Goal: Answer question/provide support: Share knowledge or assist other users

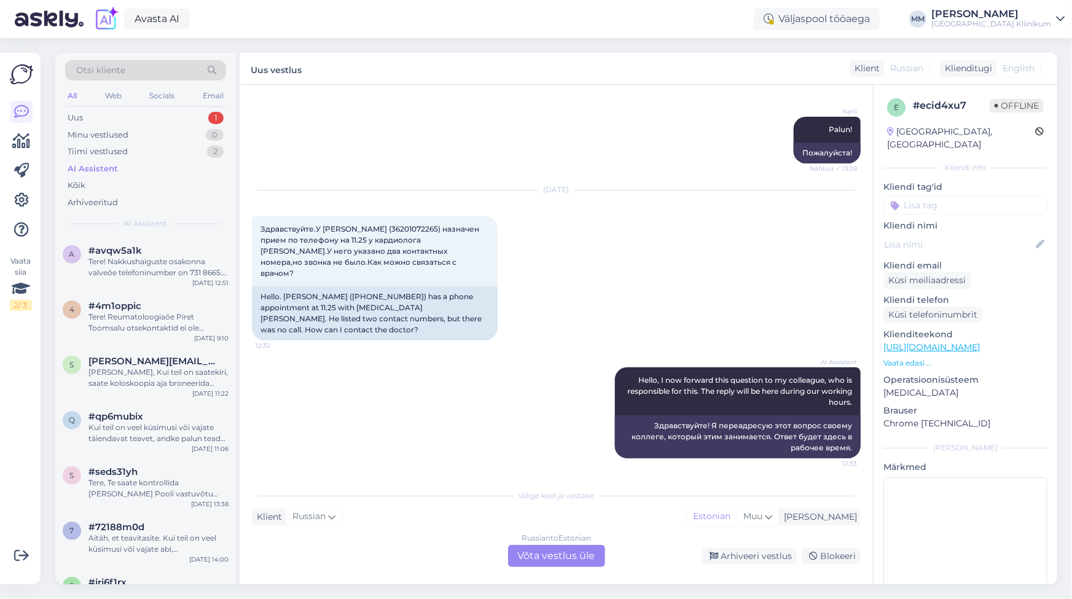
scroll to position [413, 0]
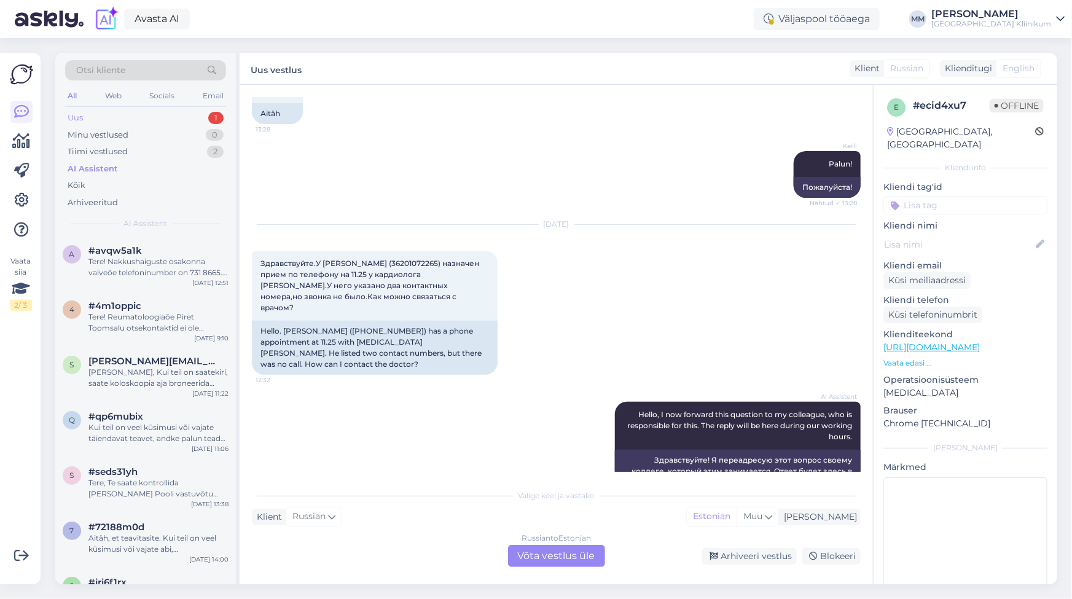
click at [95, 122] on div "Uus 1" at bounding box center [145, 117] width 161 height 17
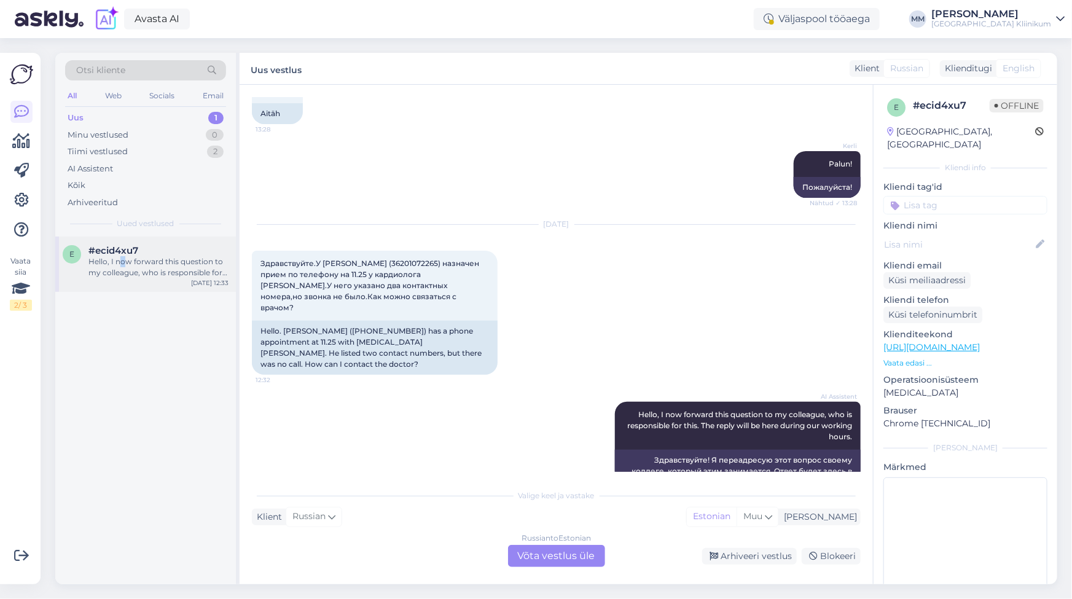
click at [122, 259] on div "Hello, I now forward this question to my colleague, who is responsible for this…" at bounding box center [158, 267] width 140 height 22
click at [551, 557] on div "Russian to Estonian Võta vestlus üle" at bounding box center [556, 556] width 97 height 22
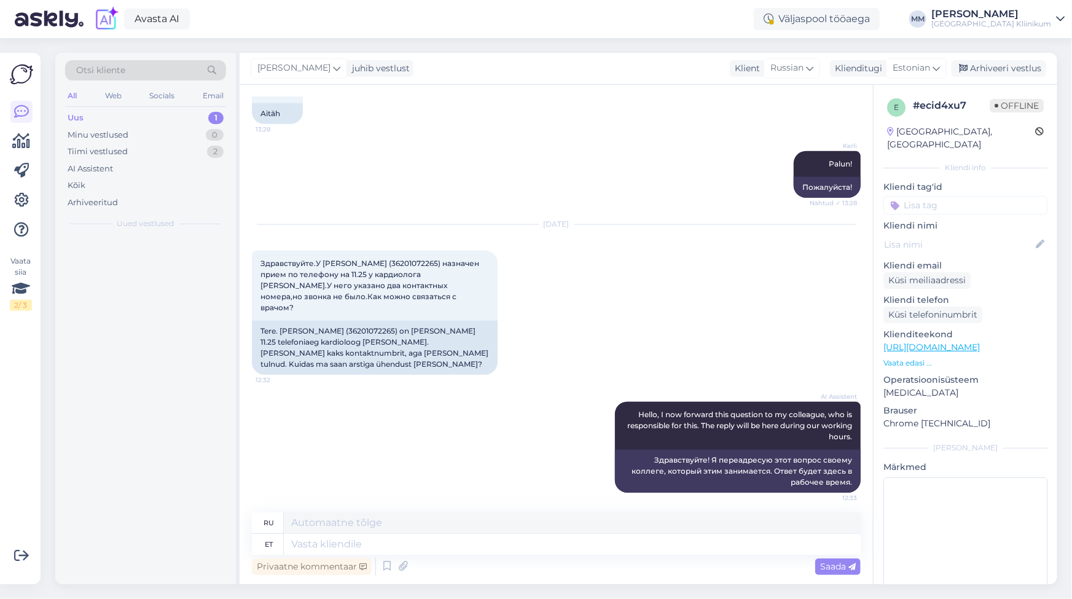
scroll to position [373, 0]
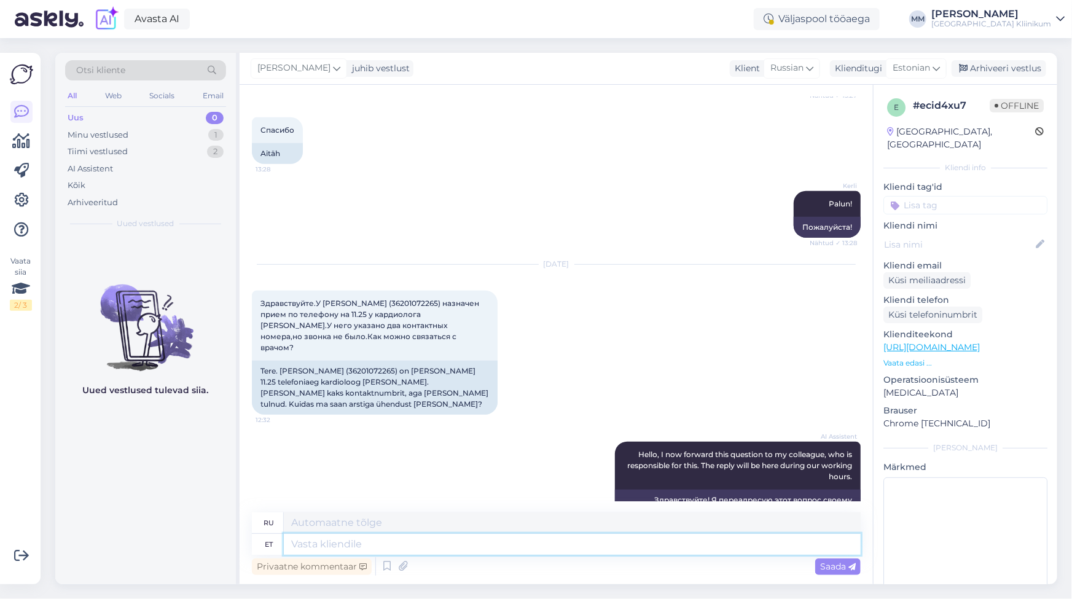
click at [338, 541] on textarea at bounding box center [572, 544] width 577 height 21
type textarea "Palun"
type textarea "Пожалуйста"
type textarea "Palun varuge k"
type textarea "Пожалуйста, запасайтесь."
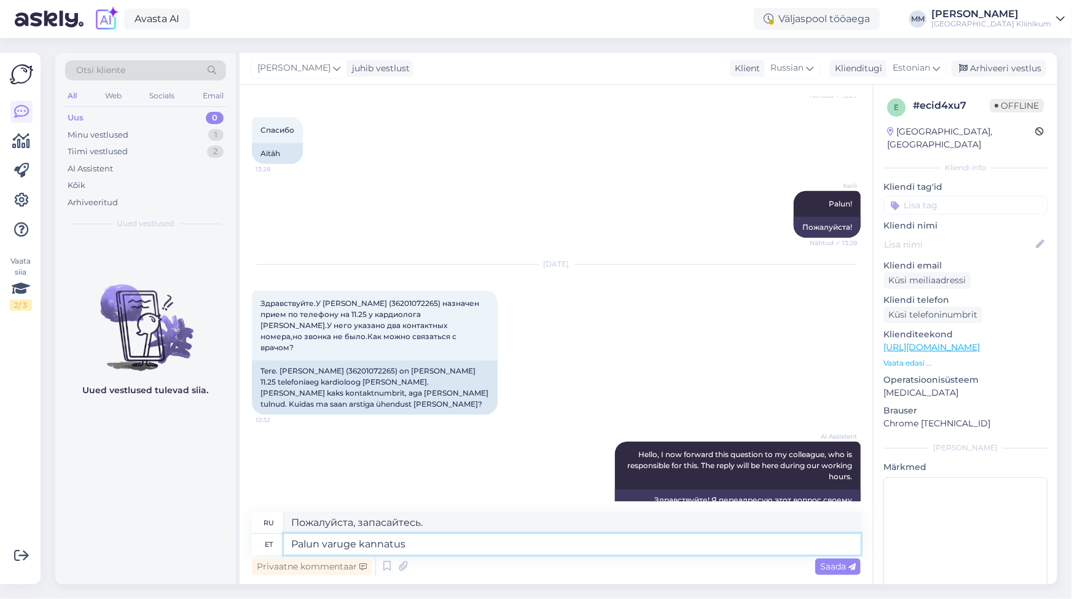
type textarea "Palun varuge kannatust"
type textarea "Пожалуйста, будьте терпеливы."
type textarea "Palun varuge kannatust,"
type textarea "Пожалуйста, будьте терпеливы,"
type textarea "Palun varuge kannatust, kui a"
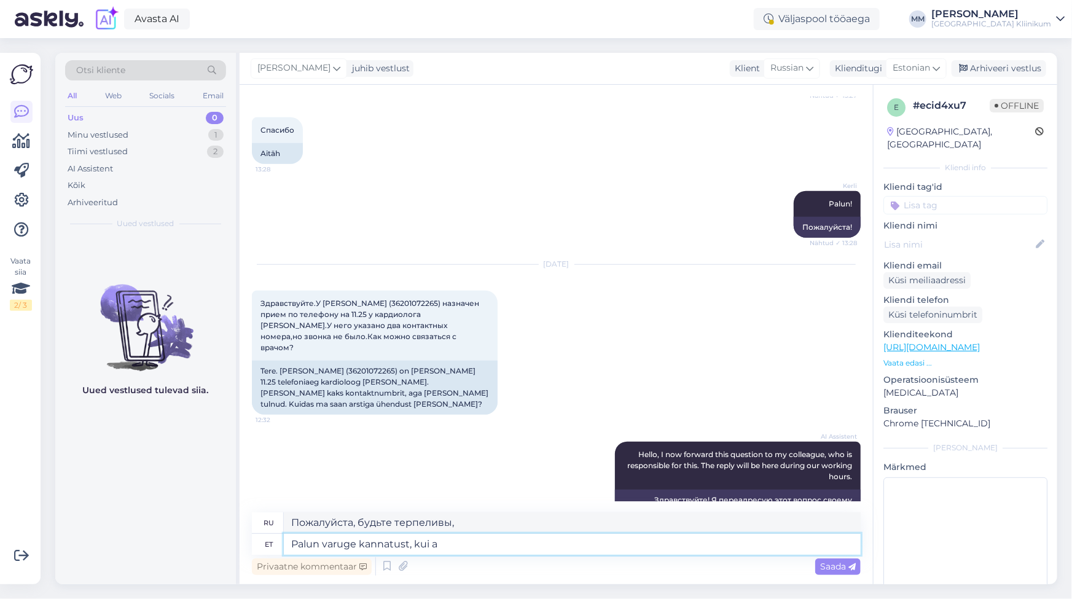
type textarea "Пожалуйста, будьте терпеливы, пока"
type textarea "Palun varuge kannatust, [PERSON_NAME]"
type textarea "Пожалуйста, будьте терпеливы, пока врач"
type textarea "Palun varuge kannatust, [PERSON_NAME] [PERSON_NAME]"
type textarea "Пожалуйста, проявите терпение, как и обещал доктор."
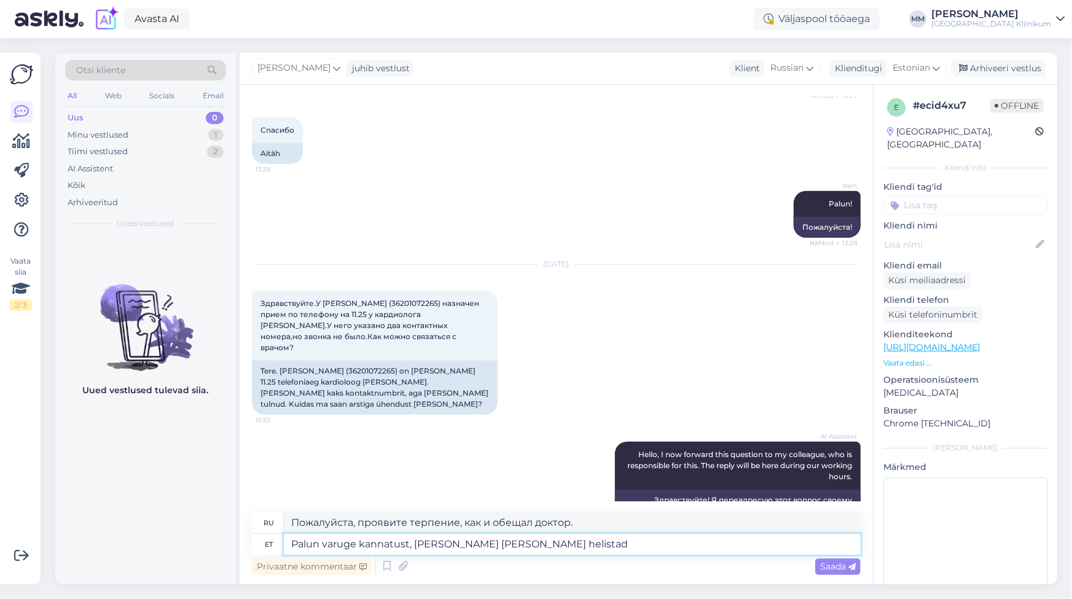
type textarea "Palun varuge kannatust, [PERSON_NAME] [PERSON_NAME] helistada"
type textarea "Пожалуйста, проявите терпение, если врач обещал позвонить."
drag, startPoint x: 543, startPoint y: 546, endPoint x: 418, endPoint y: 542, distance: 125.9
click at [418, 542] on textarea "Palun varuge kannatust, [PERSON_NAME] [PERSON_NAME] helistada" at bounding box center [572, 544] width 577 height 21
type textarea "Palun varuge kannatust,"
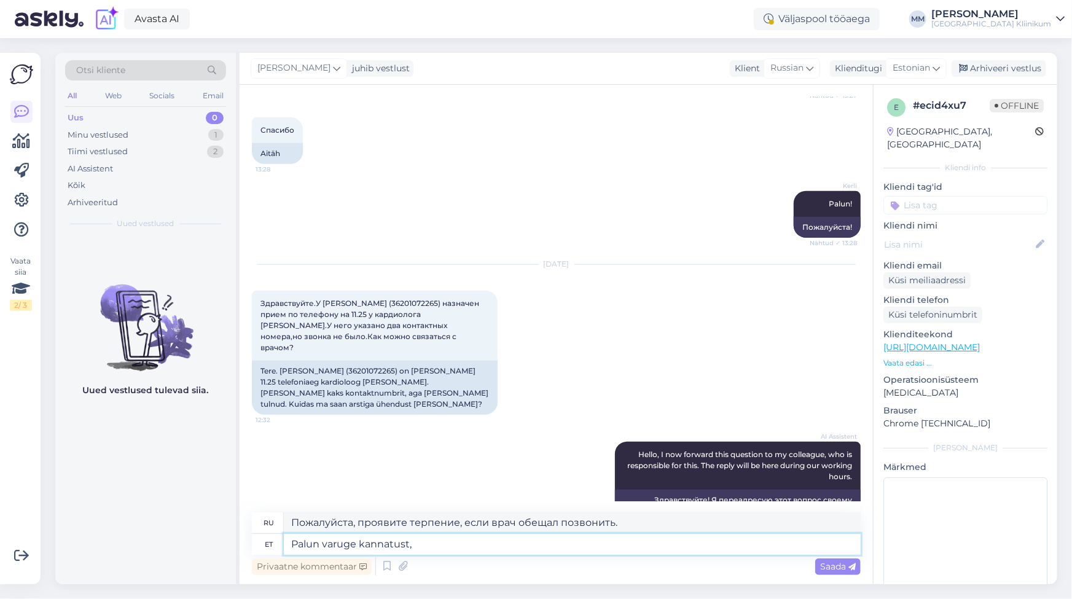
type textarea "Пожалуйста, будьте терпеливы,"
paste textarea "Mõnikord võib tagasi helistamine viibida suure töökoormuse tõttu"
type textarea "Palun varuge kannatust, Mõnikord võib tagasi helistamine viibida suure töökoorm…"
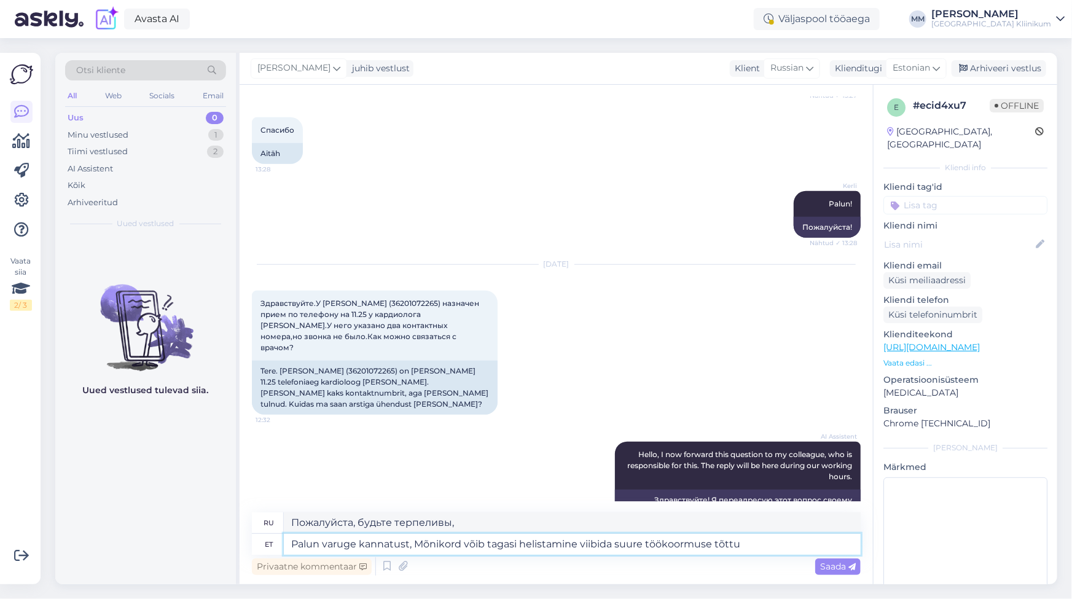
type textarea "Пожалуйста, будьте терпеливы, иногда обратные звонки могут задерживаться из-за …"
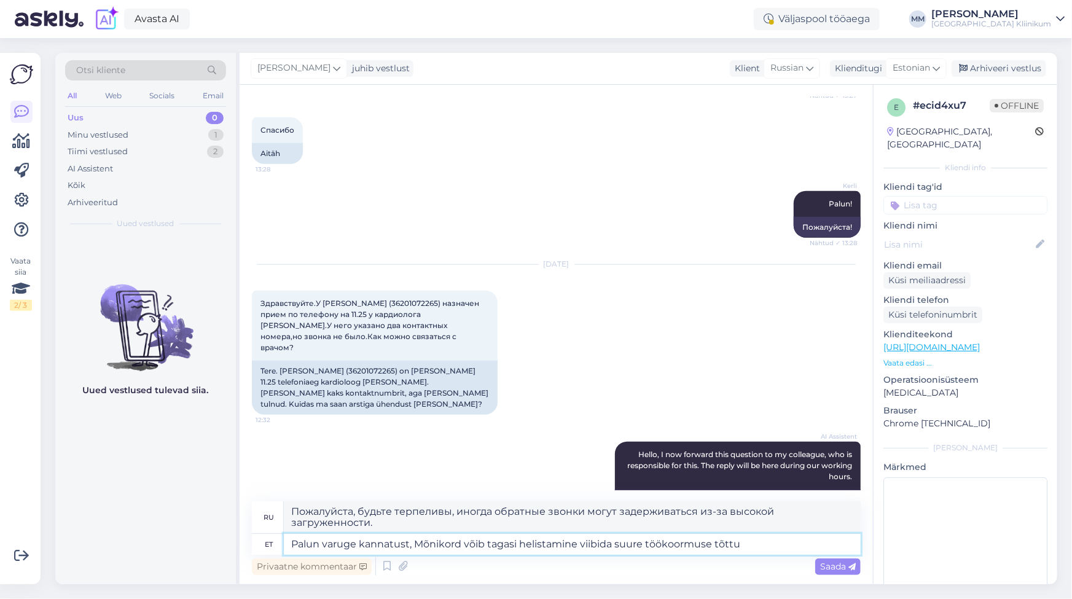
scroll to position [383, 0]
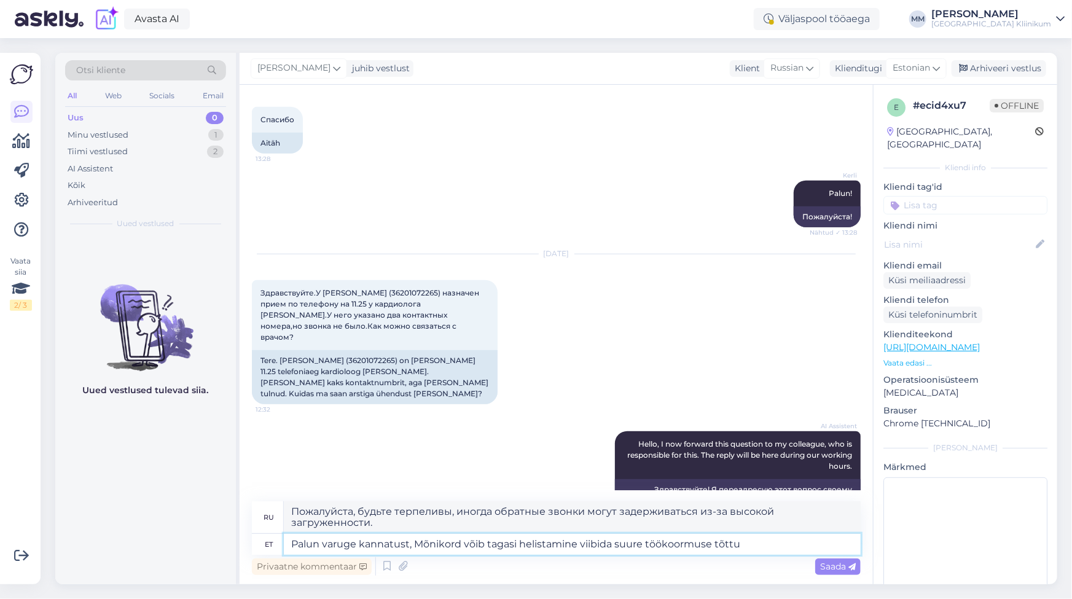
click at [424, 543] on textarea "Palun varuge kannatust, Mõnikord võib tagasi helistamine viibida suure töökoorm…" at bounding box center [572, 544] width 577 height 21
click at [758, 544] on textarea "Palun varuge kannatust, mõnikord võib tagasi helistamine viibida suure töökoorm…" at bounding box center [572, 544] width 577 height 21
type textarea "Palun varuge kannatust, mõnikord võib tagasi helistamine viibida suure töökoorm…"
type textarea "Пожалуйста, проявите терпение, иногда обратный звонок может задерживаться из-за…"
type textarea "Palun varuge kannatust, mõnikord võib tagasi helistamine viibida suure töökoorm…"
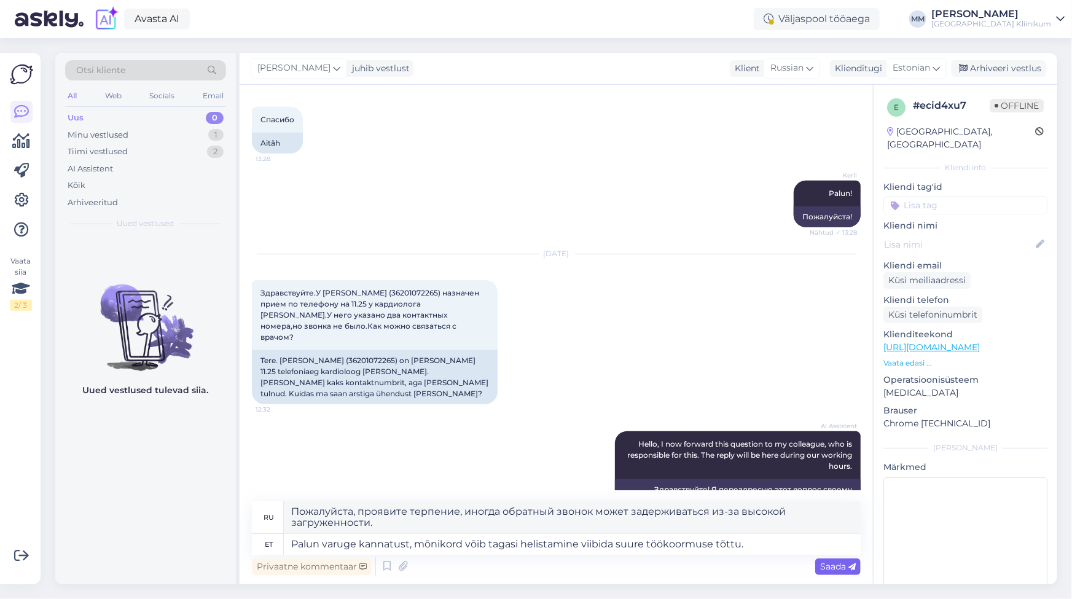
click at [838, 567] on span "Saada" at bounding box center [838, 566] width 36 height 11
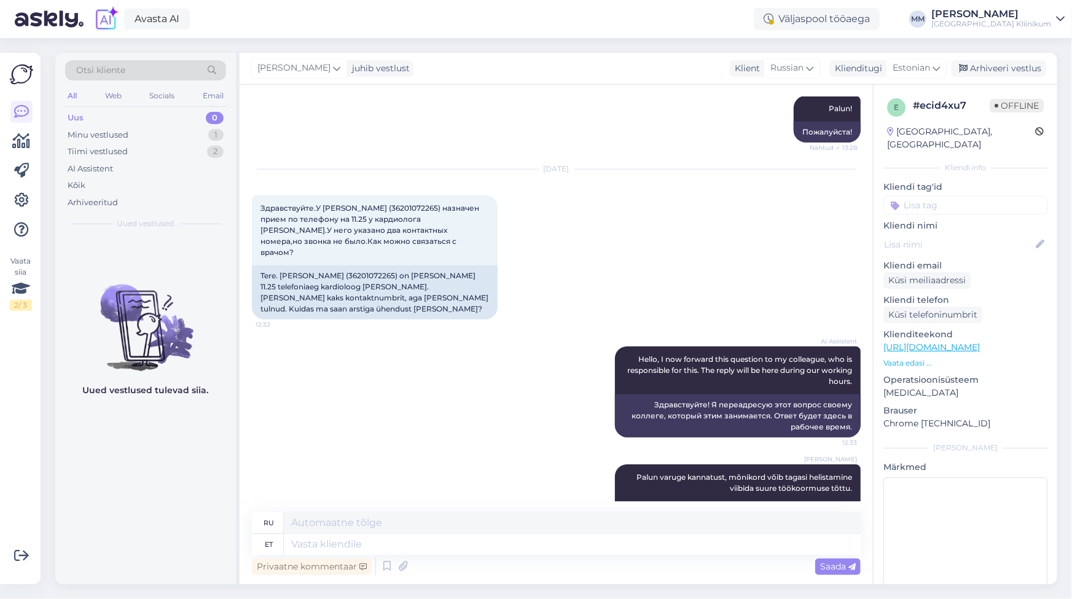
scroll to position [21, 0]
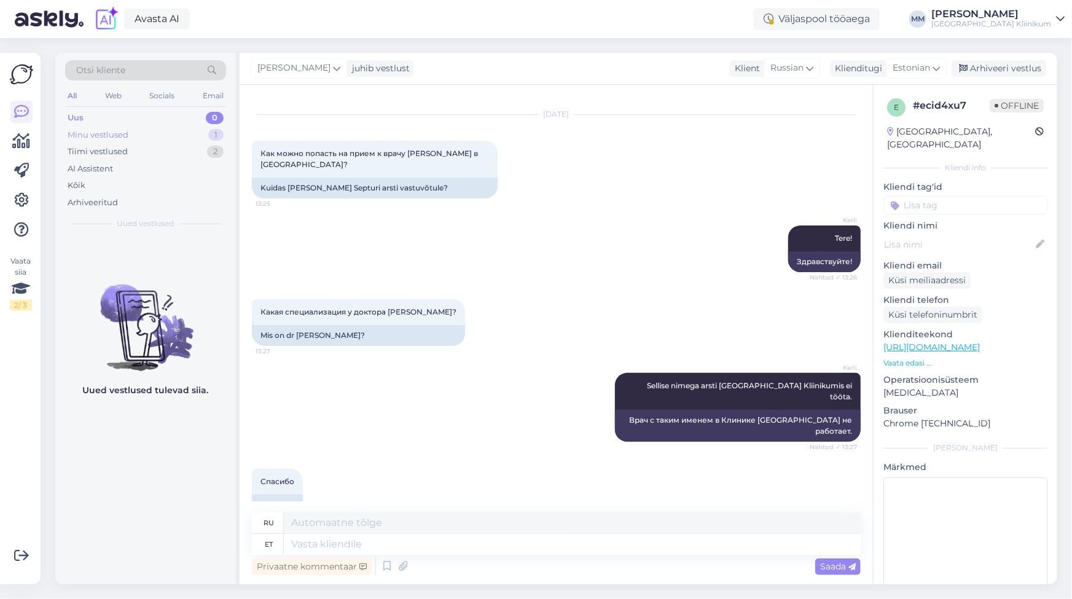
click at [115, 134] on div "Minu vestlused" at bounding box center [98, 135] width 61 height 12
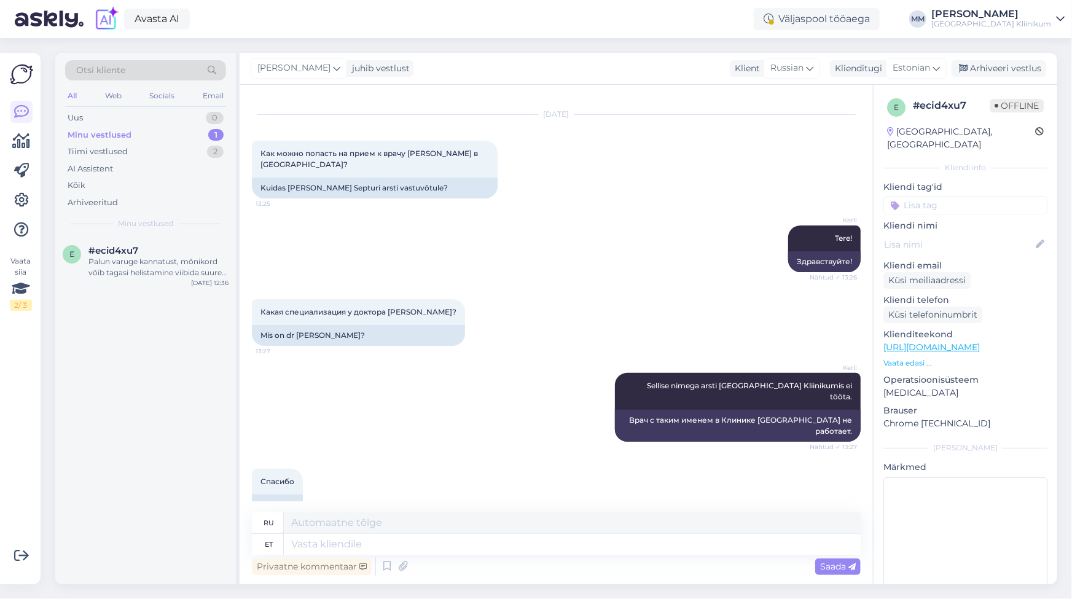
click at [98, 137] on div "Minu vestlused" at bounding box center [100, 135] width 64 height 12
click at [111, 133] on div "Minu vestlused" at bounding box center [100, 135] width 64 height 12
click at [147, 262] on div "Palun varuge kannatust, mõnikord võib tagasi helistamine viibida suure töökoorm…" at bounding box center [158, 267] width 140 height 22
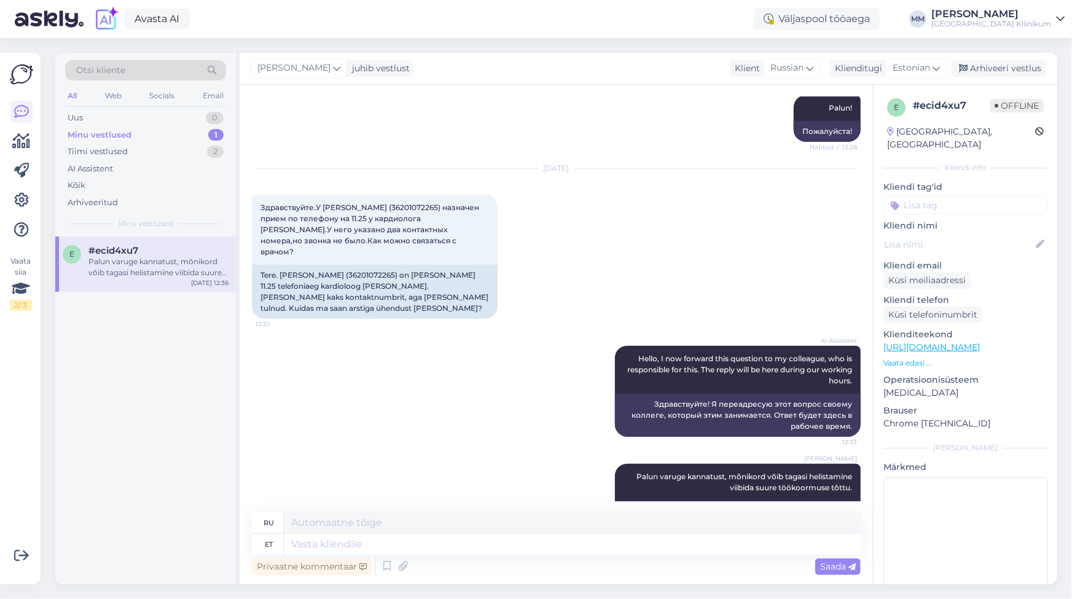
click at [86, 134] on div "Minu vestlused" at bounding box center [100, 135] width 64 height 12
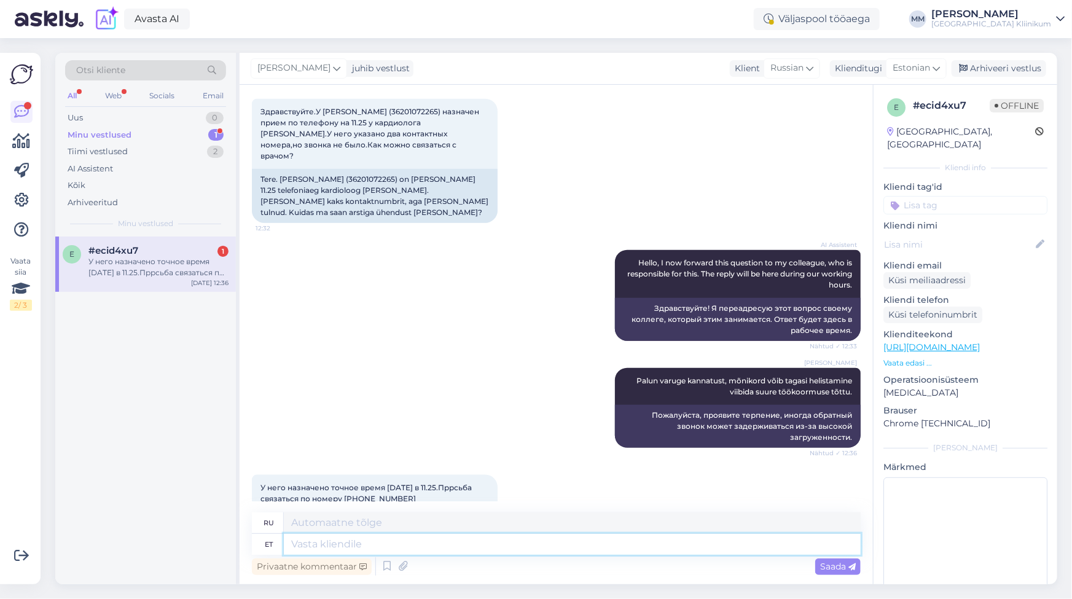
click at [322, 546] on textarea at bounding box center [572, 544] width 577 height 21
type textarea "Arusaadav."
type textarea "Понятно."
type textarea "Arusaadav. Ma a"
type textarea "Понятно. Я"
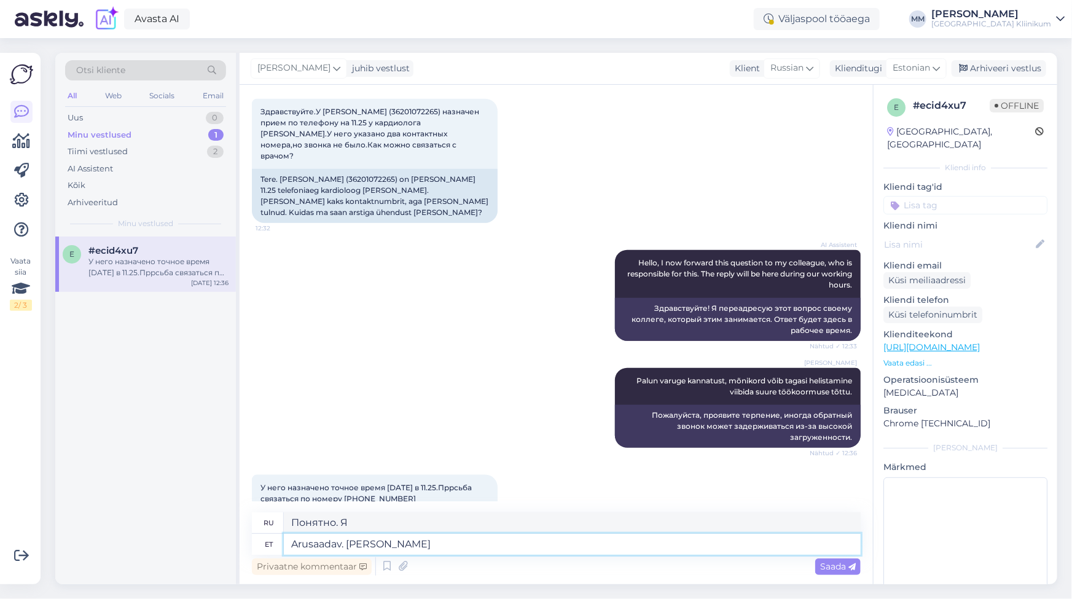
type textarea "Arusaadav. [PERSON_NAME]"
type textarea "Понял. Я дам"
type textarea "Arusaadav. Ma [PERSON_NAME] Teile"
type textarea "Понял. Я дам тебе"
type textarea "Arusaadav. Ma [PERSON_NAME] Teile ambulatoorse"
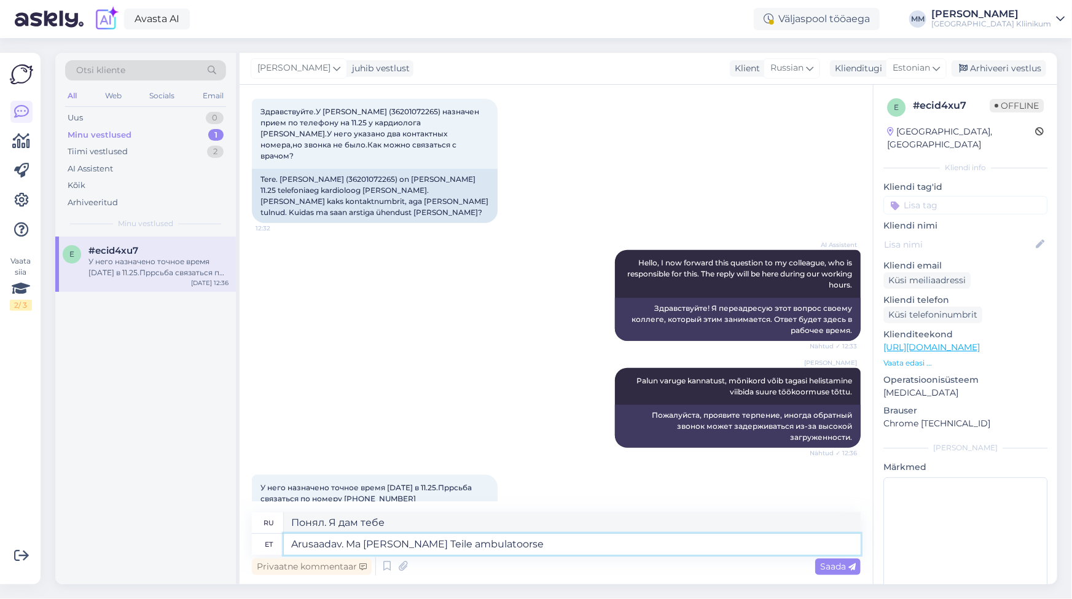
type textarea "Понял. Я дам вам амбулаторное лечение."
type textarea "Arusaadav. Ma [PERSON_NAME] Teile ambulatoorse kar"
type textarea "Понял. Я тоже буду лечить вас амбулаторно."
type textarea "Arusaadav. Ma [PERSON_NAME] Teile ambulatoorse kardialoogia"
type textarea "Понял. Я дам вам амбулаторную кардиологию."
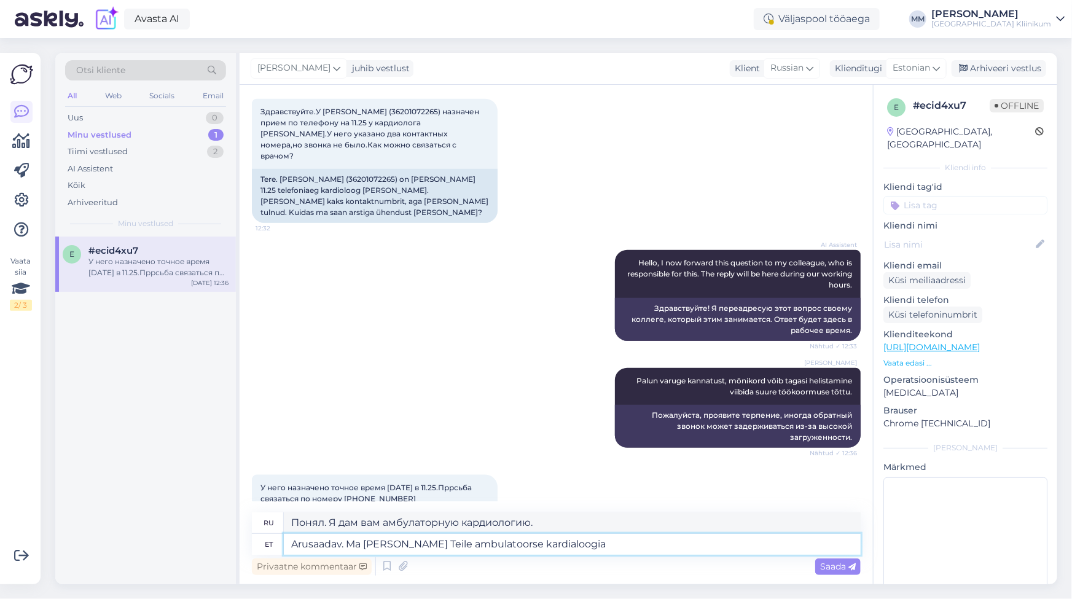
paste textarea "Sekretär/arsti assistent | [PERSON_NAME] | 731 7470"
type textarea "Arusaadav. Ma [PERSON_NAME] Teile ambulatoorse kardialoogia Sekretär/arsti assi…"
type textarea "Понял. Я дам вам секретаря/помощника врача амбулаторного кардиологического отде…"
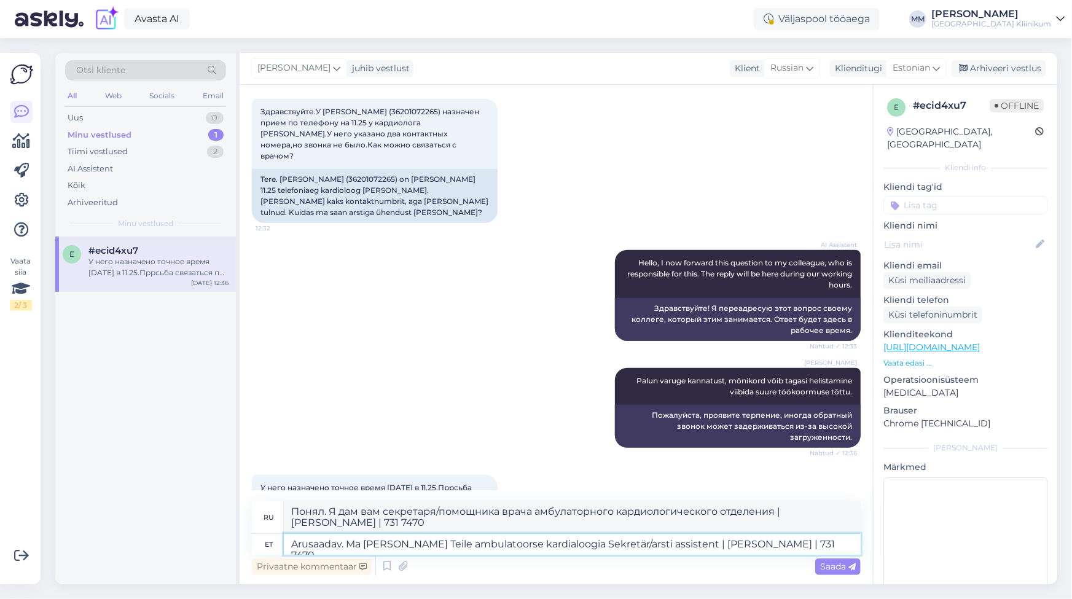
click at [574, 543] on textarea "Arusaadav. Ma [PERSON_NAME] Teile ambulatoorse kardialoogia Sekretär/arsti assi…" at bounding box center [572, 544] width 577 height 21
click at [604, 545] on textarea "Arusaadav. Ma [PERSON_NAME] Teile ambulatoorse kardialoogia ekretär/arsti assis…" at bounding box center [572, 544] width 577 height 21
type textarea "Arusaadav. Ma [PERSON_NAME] Teile ambulatoorse kardialoogia ekretäarsti assiste…"
type textarea "Понял. Я дам вам помощника секретаря амбулаторного отделения кардиологии | [PER…"
type textarea "Arusaadav. Ma [PERSON_NAME] Teile ambulatoorse kardialoogia ekrarsti assistent …"
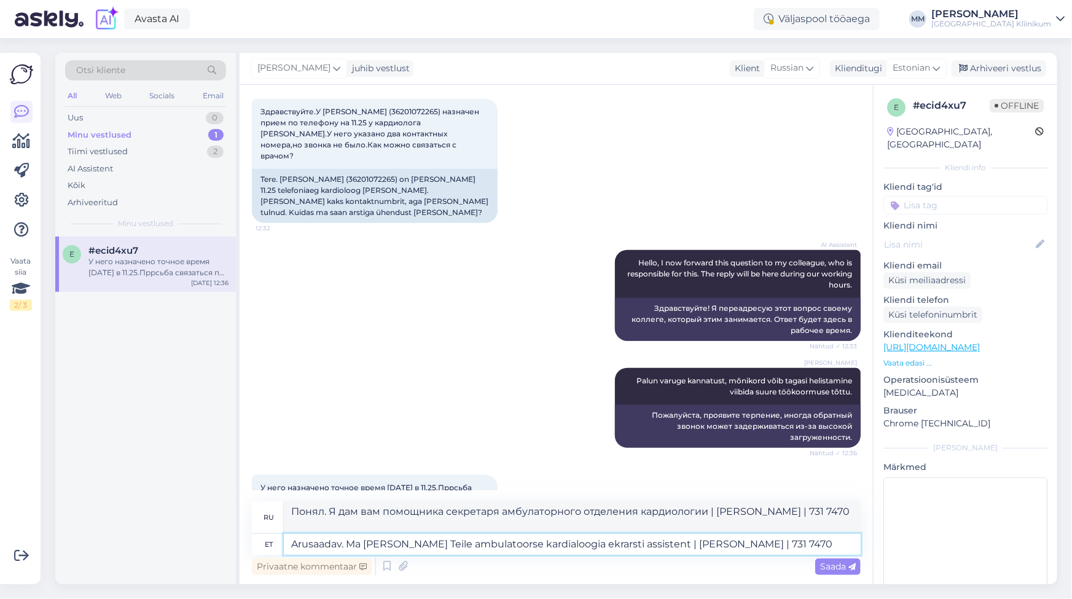
type textarea "Понял. Я дам вам помощника амбулаторного кардиолога | [PERSON_NAME] | 731 7470"
type textarea "Arusaadav. Ma [PERSON_NAME] Teile ambulatoorse kardialoogia ekarsti assistent |…"
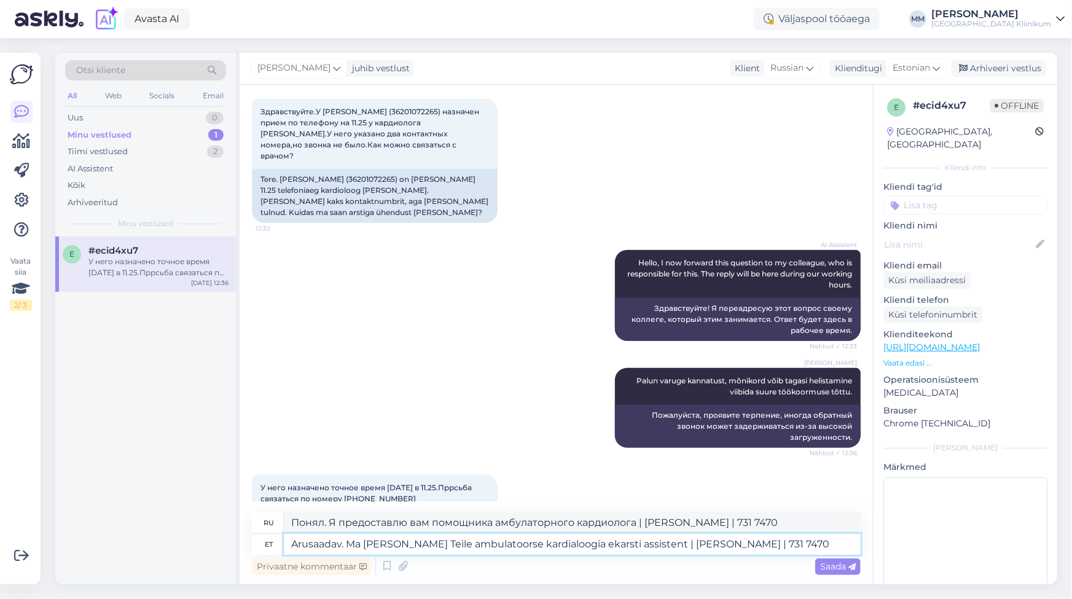
type textarea "Понял. Я предоставлю вам помощника врача неотложной амбулаторной кардиологическ…"
type textarea "Arusaadav. Ma [PERSON_NAME] Teile ambulatoorse kardialoogia earsti assistent | …"
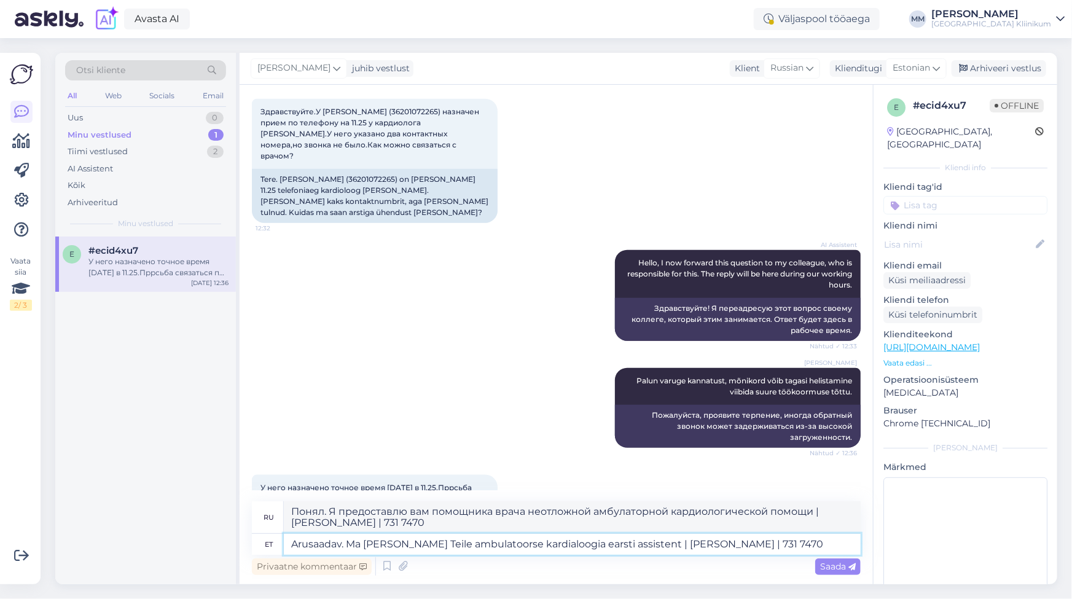
type textarea "Понял. Я дам вам первого помощника по амбулаторной кардиологии | [PERSON_NAME] …"
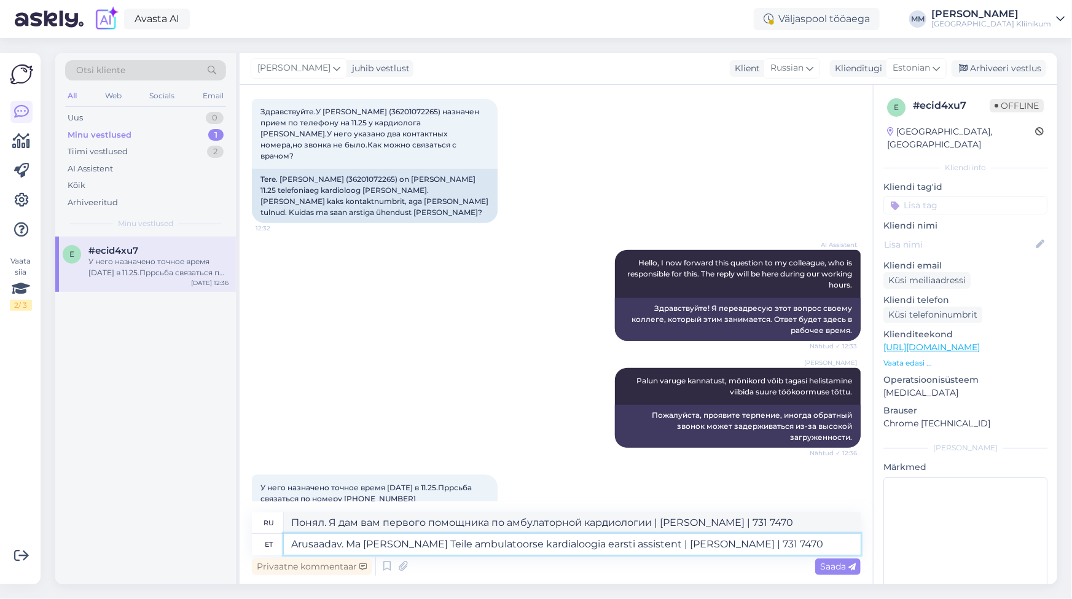
type textarea "Arusaadav. Ma [PERSON_NAME] Teile ambulatoorse kardialoogia arsti assistent | […"
type textarea "Понял. Я предоставлю вам помощника врача-кардиолога амбулаторного отделения | […"
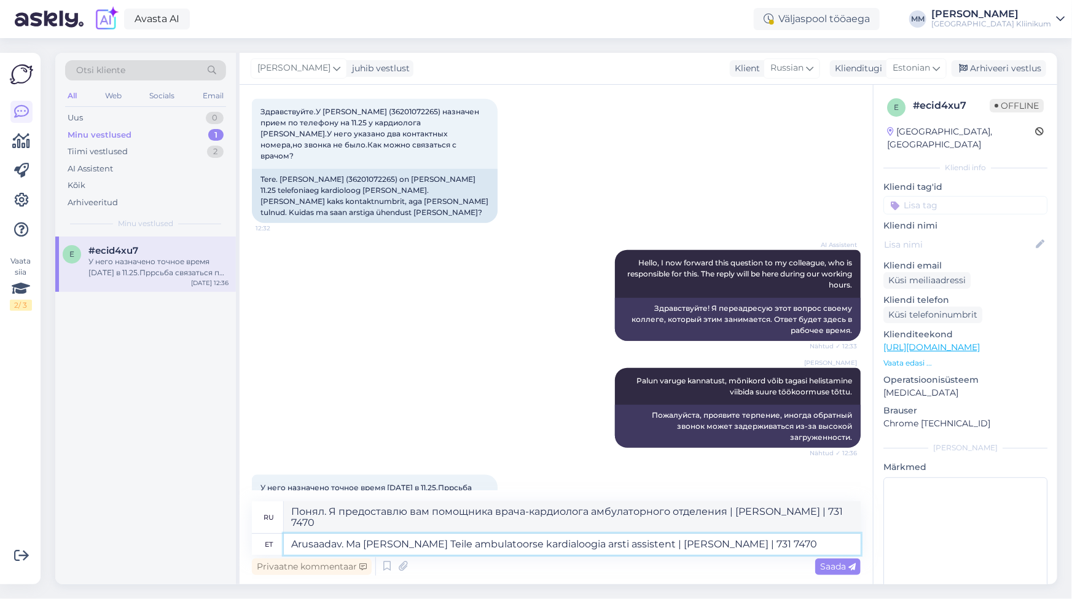
type textarea "Arusaadav. Ma [PERSON_NAME] Teile ambulatoorse kardialoogiaarsti assistent | [P…"
type textarea "Понял. Я предоставлю вам помощника амбулаторного кардиолога | [PERSON_NAME] | 7…"
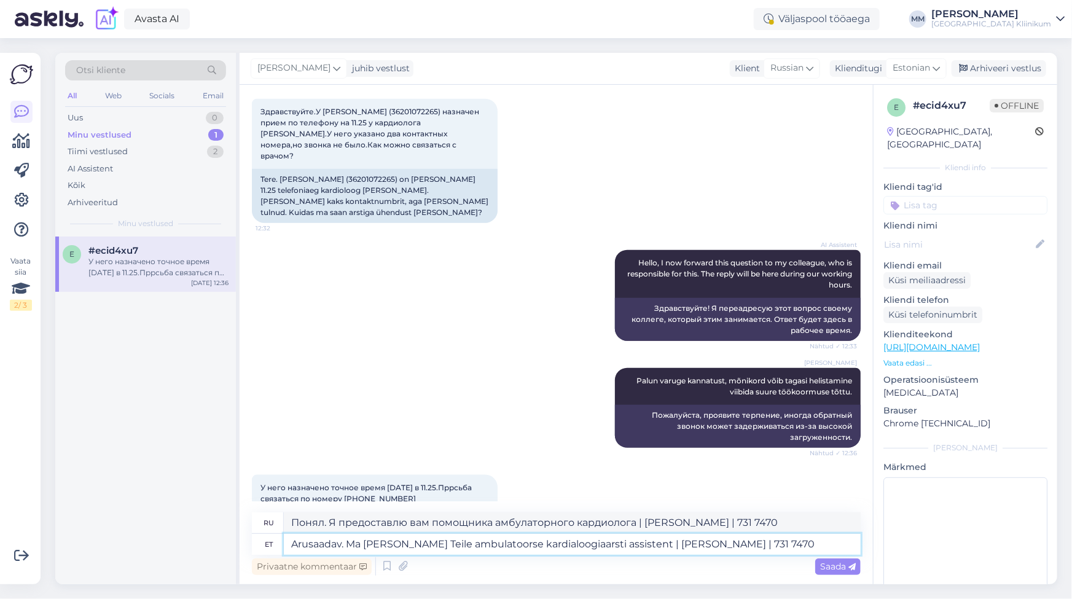
type textarea "Arusaadav. Ma [PERSON_NAME] Teile ambulatoorse kardialoogia arsti assistent | […"
type textarea "Понял. Я предоставлю вам помощника врача-кардиолога амбулаторного отделения | […"
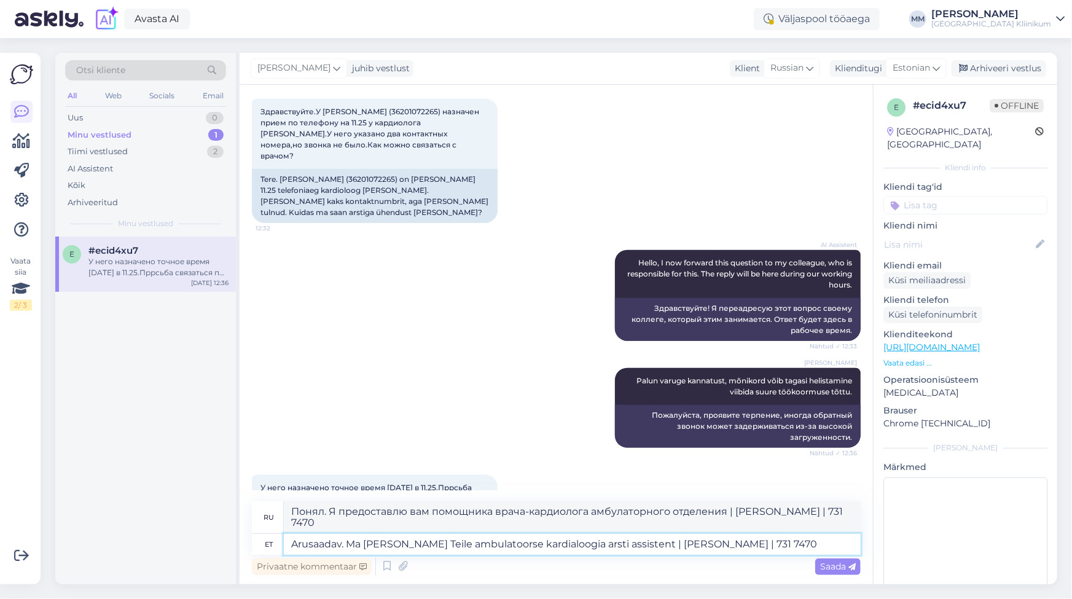
click at [645, 543] on textarea "Arusaadav. Ma [PERSON_NAME] Teile ambulatoorse kardialoogia arsti assistent | […" at bounding box center [572, 544] width 577 height 21
type textarea "Arusaadav. Ma [PERSON_NAME] Teile ambulatoorse kardialoogia arsti assistent [PE…"
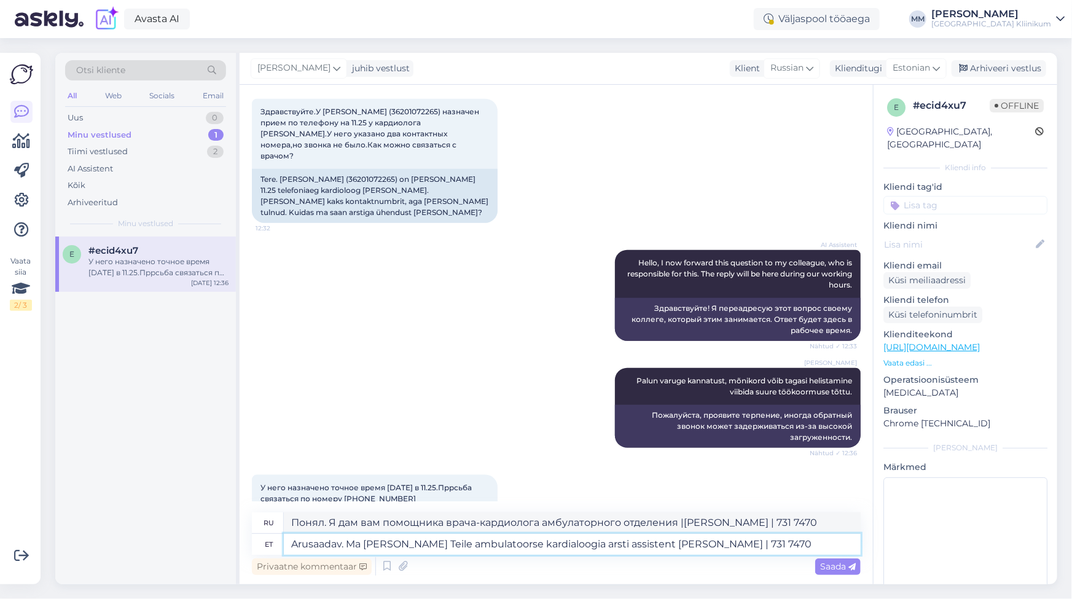
type textarea "Понял. Я дам вам помощника врача-кардиолога амбулаторного отделения [PERSON_NAM…"
type textarea "Arusaadav. Ma [PERSON_NAME] Teile ambulatoorse kardialoogia arsti assistendiBib…"
type textarea "Понял. Я дам вам имя помощника врача-кардиолога амбулаторного отделения [PERSON…"
type textarea "Arusaadav. Ma [PERSON_NAME] Teile ambulatoorse kardialoogia arsti assistendi Bi…"
type textarea "Понял. Я передам вам [PERSON_NAME], помощника врача-кардиолога амбулаторного от…"
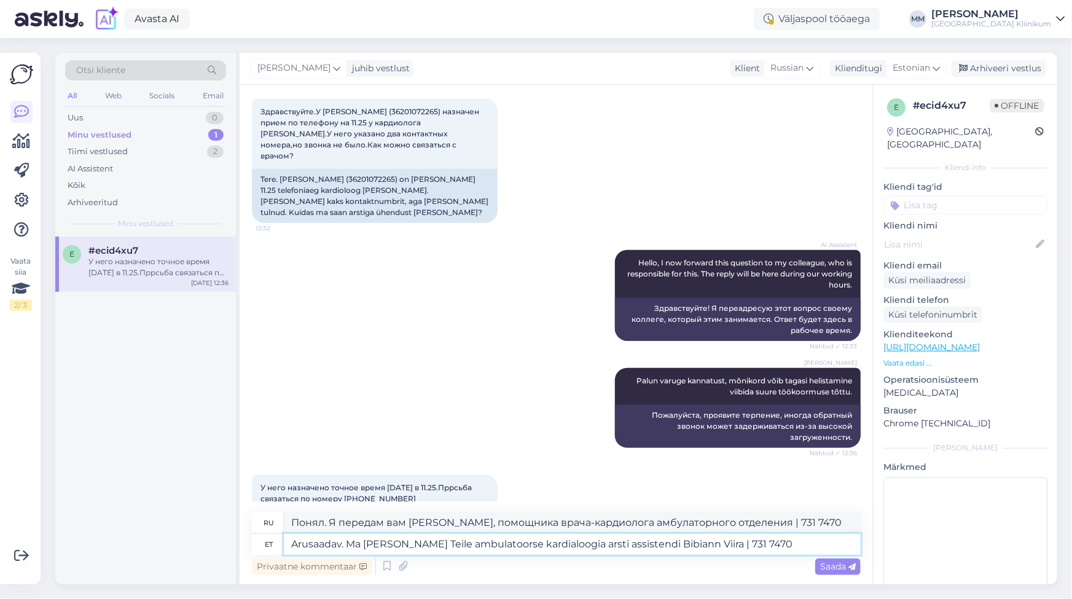
click at [569, 544] on textarea "Arusaadav. Ma [PERSON_NAME] Teile ambulatoorse kardialoogia arsti assistendi Bi…" at bounding box center [572, 544] width 577 height 21
type textarea "Arusaadav. Ma [PERSON_NAME] Teile ambulatoorse kardialoogia searsti assistendi …"
type textarea "Понял. Я передам вам [PERSON_NAME], помощника врача-кардиолога амбулаторного от…"
type textarea "Arusaadav. Ma [PERSON_NAME] Teile ambulatoorse kardialoogia sekrarsti assistend…"
type textarea "Понял. Я передам вам [PERSON_NAME], ассистента амбулаторного кардиологического …"
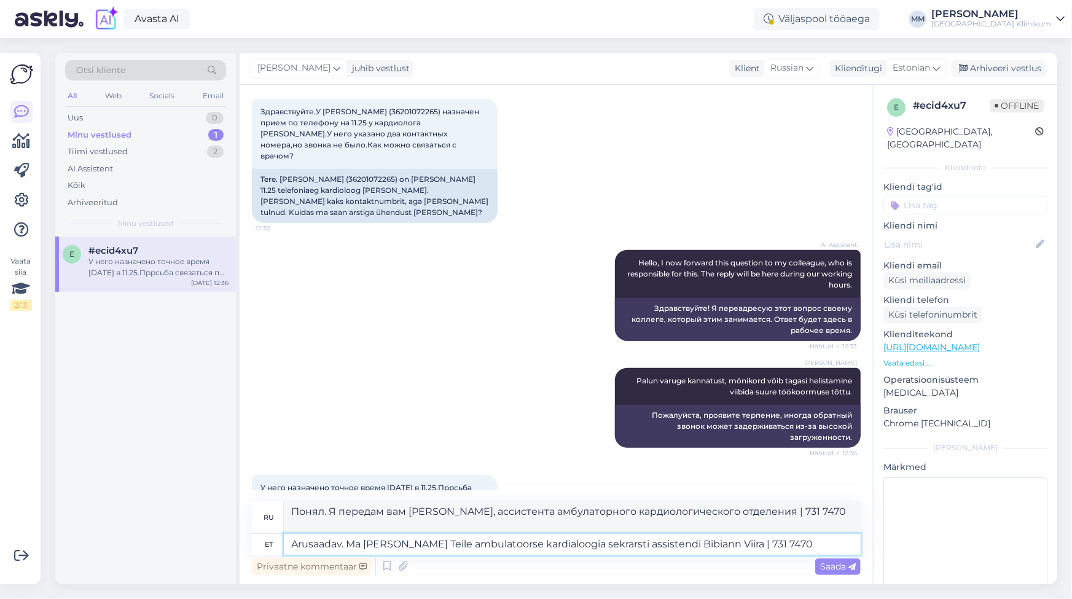
type textarea "Arusaadav. Ma [PERSON_NAME] Teile ambulatoorse kardialoogia sekrearsti assisten…"
type textarea "Понял. Передаю вам [PERSON_NAME], помощник секретаря амбулаторной кардиологии |…"
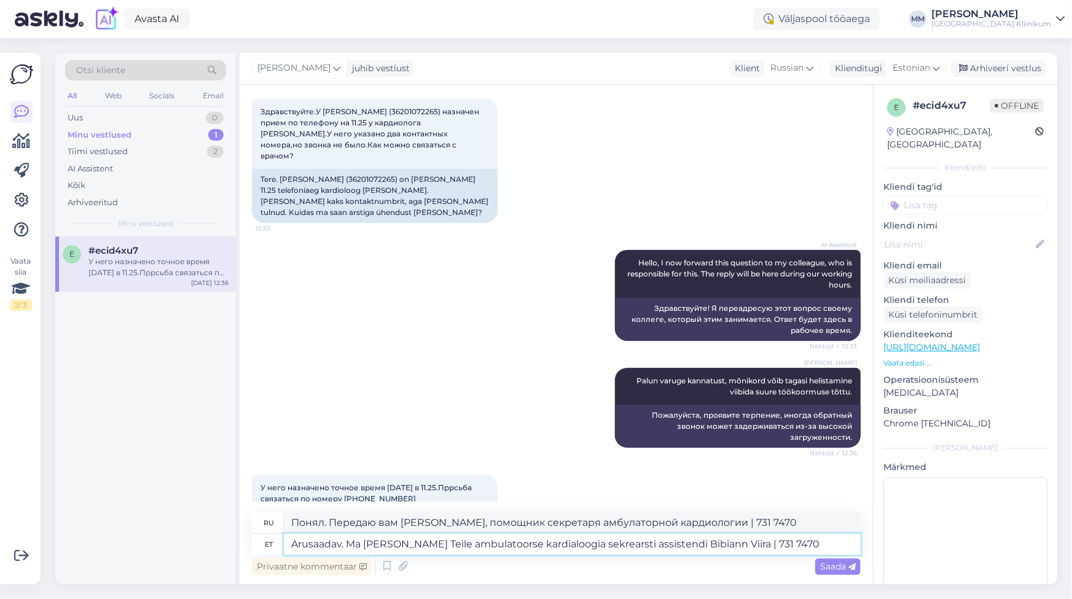
type textarea "Arusaadav. Ma [PERSON_NAME] Teile ambulatoorse kardialoogia sekretarsti assiste…"
type textarea "Понял. Я передам вам [PERSON_NAME], помощника секретаря по амбулаторной кардиол…"
type textarea "Arusaadav. Ma [PERSON_NAME] Teile ambulatoorse kardialoogia sekretäarsti assist…"
type textarea "Понял. Передаю вам [PERSON_NAME], помощник секретаря амбулаторной кардиологии |…"
type textarea "Arusaadav. Ma [PERSON_NAME] Teile ambulatoorse kardialoogia sekretäri/arsti ass…"
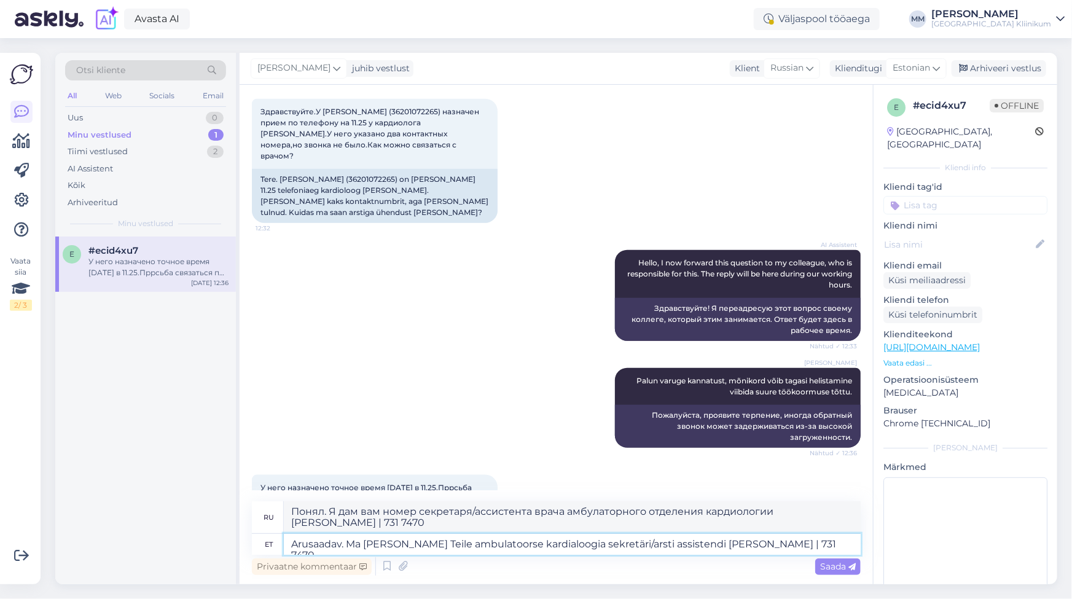
type textarea "Понял. Я дам вам секретаря/ассистента врача амбулаторного отделения кардиологии…"
click at [765, 545] on textarea "Arusaadav. Ma [PERSON_NAME] Teile ambulatoorse kardialoogia sekretäri/arsti ass…" at bounding box center [572, 544] width 577 height 21
type textarea "Arusaadav. Ma [PERSON_NAME] Teile ambulatoorse kardialoogia sekretäri/arsti ass…"
type textarea "Понял. Я дам вам номер секретаря/ассистента врача амбулаторного отделения карди…"
type textarea "Arusaadav. Ma [PERSON_NAME] Teile ambulatoorse kardialoogia sekretäri/arsti ass…"
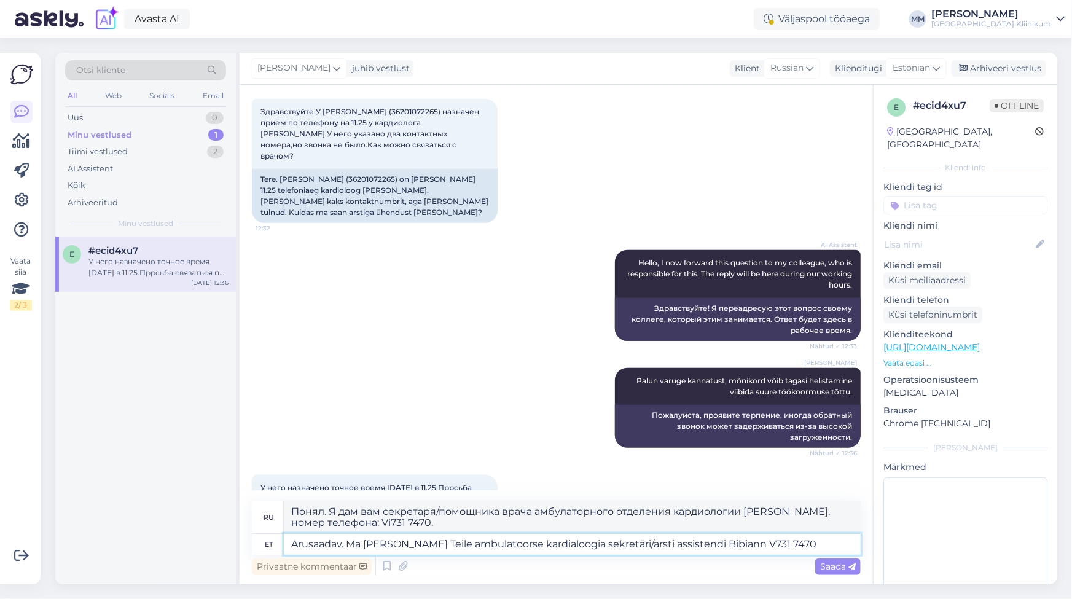
type textarea "Понял. Я дам вам секретаря/помощника врача амбулаторного отделения кардиологии …"
type textarea "Arusaadav. Ma [PERSON_NAME] Teile ambulatoorse kardialoogia sekretäri/arsti ass…"
type textarea "Понял. Я дам вам секретаря/помощника врача амбулаторного отделения кардиологии …"
type textarea "Arusaadav. Ma [PERSON_NAME] Teile ambulatoorse kardialoogia sekretäri/arsti ass…"
type textarea "Понял. Я дам вам номер секретаря/помощника врача амбулаторного отделения кардио…"
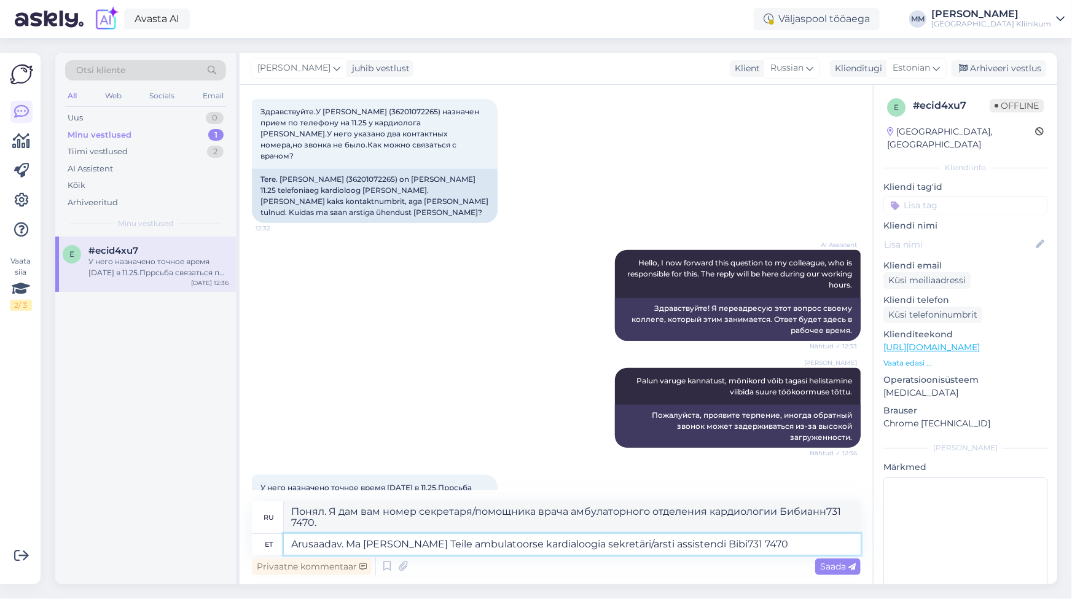
type textarea "Arusaadav. Ma [PERSON_NAME] Teile ambulatoorse kardialoogia sekretäri/arsti ass…"
type textarea "Понял. Я дам вам номер секретаря/помощника врача амбулаторного отделения кардио…"
type textarea "Arusaadav. Ma [PERSON_NAME] Teile ambulatoorse kardialoogia sekretäri/arsti ass…"
type textarea "Понял. Я дам вам номер секретаря/помощника врача амбулаторного отделения кардио…"
type textarea "Arusaadav. Ma [PERSON_NAME] Teile ambulatoorse kardialoogia sekretäri/arsti ass…"
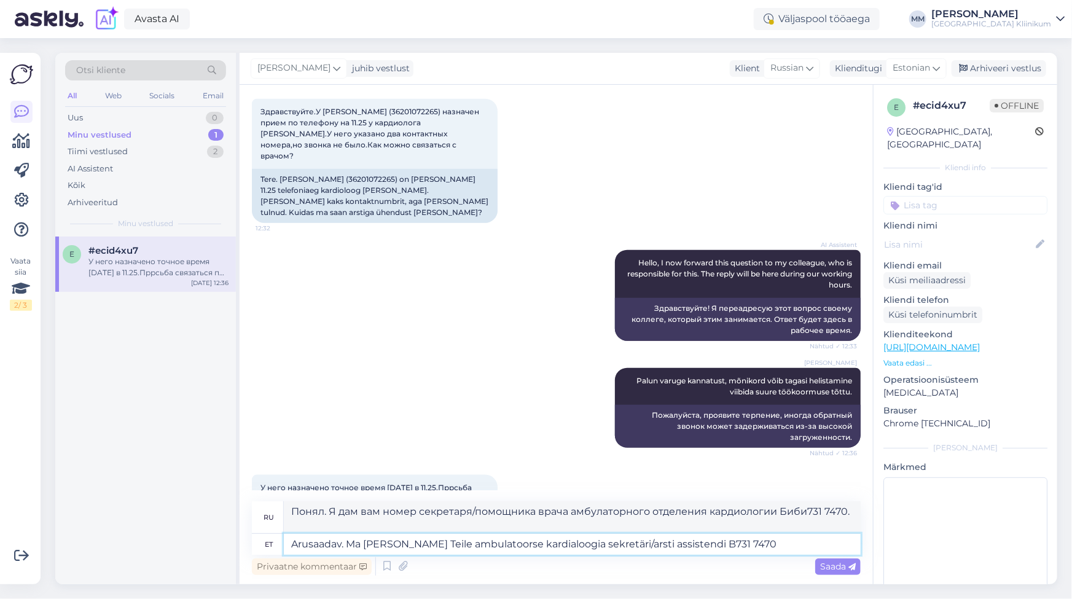
type textarea "Понял. Я дам вам номер секретаря/помощника врача амбулаторного отделения кардио…"
type textarea "Arusaadav. Ma [PERSON_NAME] Teile ambulatoorse kardialoogia sekretäri/arsti ass…"
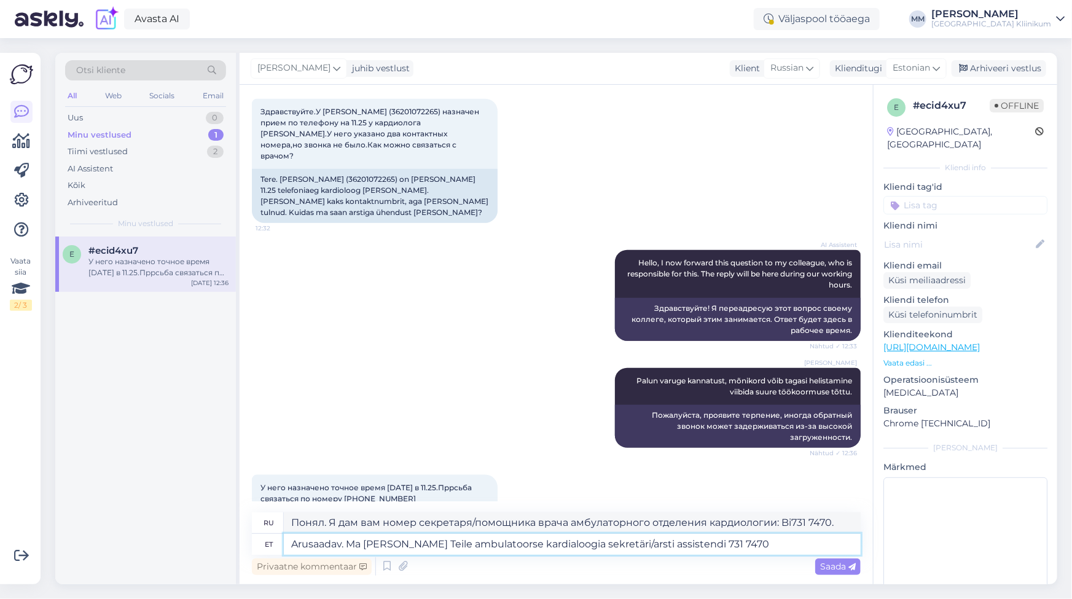
type textarea "Понял. Я дам вам номер секретаря/помощника врача амбулаторного отделения кардио…"
type textarea "Arusaadav. Ma [PERSON_NAME] Teile ambulatoorse kardialoogia sekretäri/arsti ass…"
type textarea "Понял. Я дам вам номер секретаря/помощника врача амбулаторного отделения кардио…"
type textarea "Arusaadav. Ma [PERSON_NAME] Teile ambulatoorse kardialoogia sekretäri/arsti ass…"
type textarea "Понял. Я дам вам должность секретаря/ассистента врача амбулаторного кардиологич…"
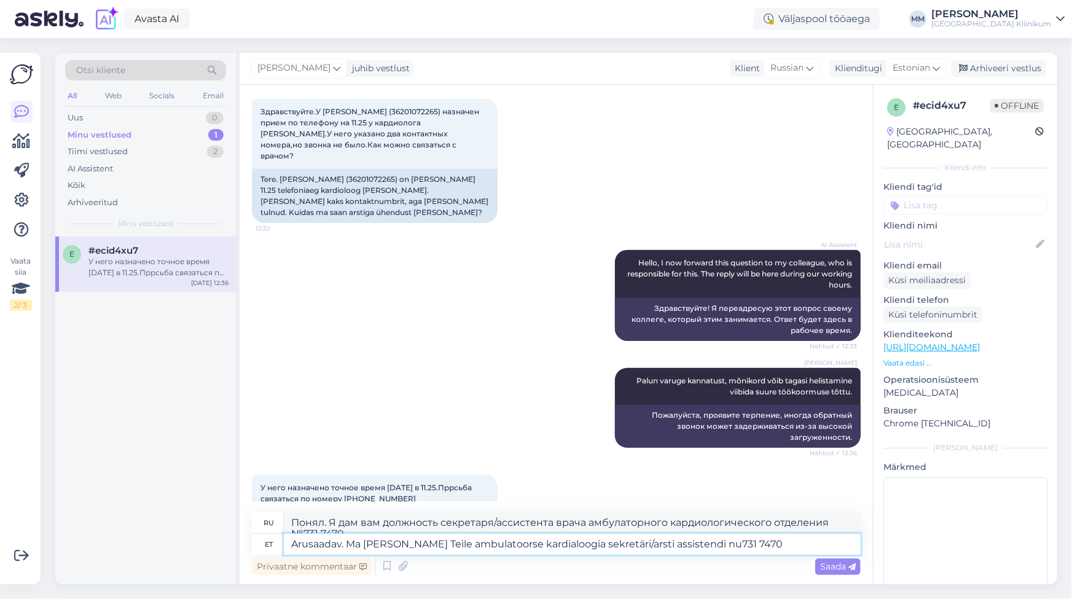
type textarea "Arusaadav. Ma [PERSON_NAME] Teile ambulatoorse kardialoogia sekretäri/arsti ass…"
type textarea "Понял. Я дам вам номер секретаря/ассистента врача амбулаторного кардиологическо…"
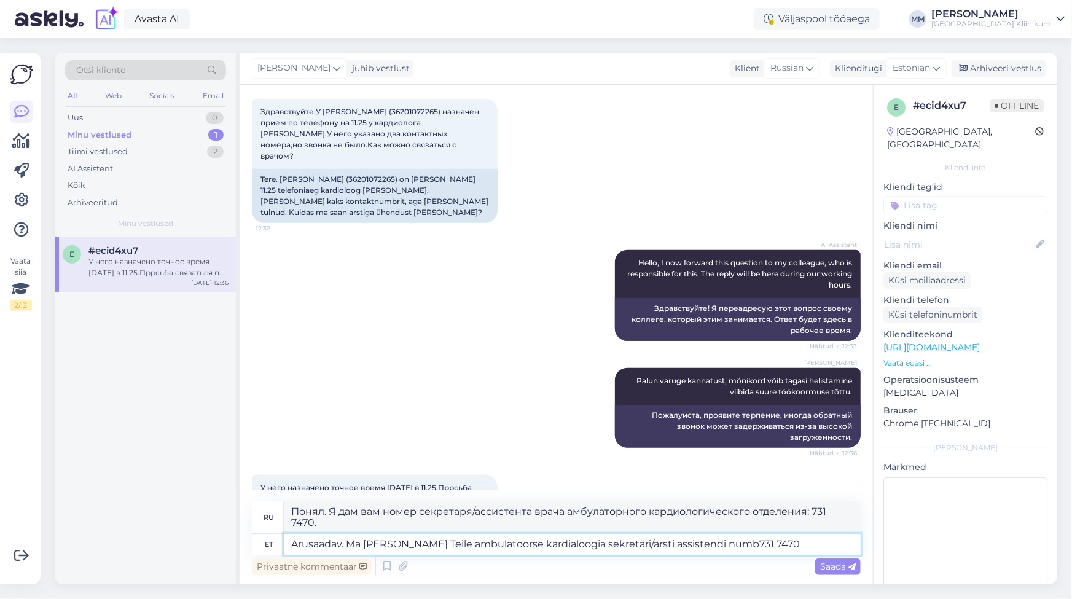
type textarea "Arusaadav. Ma [PERSON_NAME] Teile ambulatoorse kardialoogia sekretäri/arsti ass…"
type textarea "Понял. Я дам вам номер секретаря/ассистента врача амбулаторного отделения карди…"
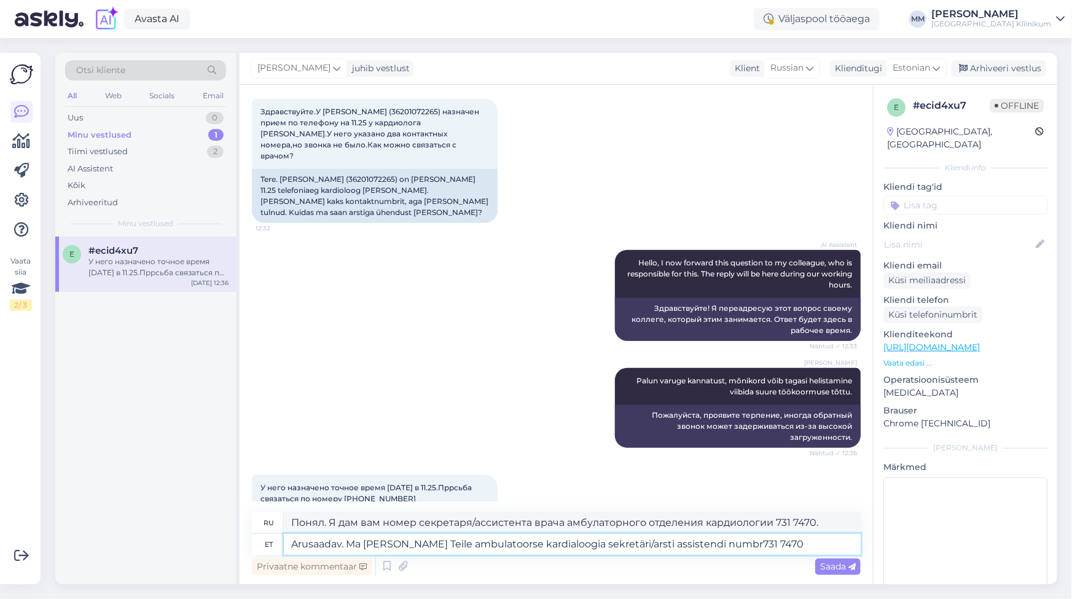
type textarea "Arusaadav. Ma [PERSON_NAME] Teile ambulatoorse kardialoogia sekretäri/arsti ass…"
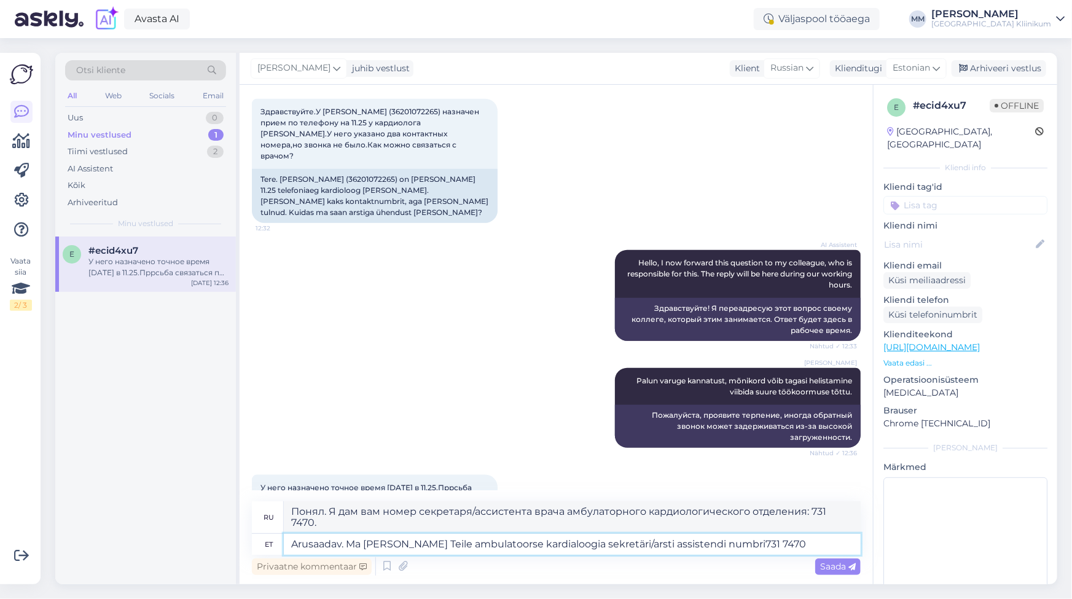
type textarea "Понял. Я дам вам номер секретаря/ассистента врача амбулаторного кардиологическо…"
type textarea "Arusaadav. Ma [PERSON_NAME] Teile ambulatoorse kardialoogia sekretäri/arsti ass…"
type textarea "Понял. Я дам вам номер секретаря/ассистента врача амбулаторного кардиологическо…"
click at [773, 543] on textarea "Arusaadav. Ma [PERSON_NAME] Teile ambulatoorse kardialoogia sekretäri/arsti ass…" at bounding box center [572, 544] width 577 height 21
type textarea "Arusaadav. Ma [PERSON_NAME] Teile ambulatoorse kardialoogia sekretäri/arsti ass…"
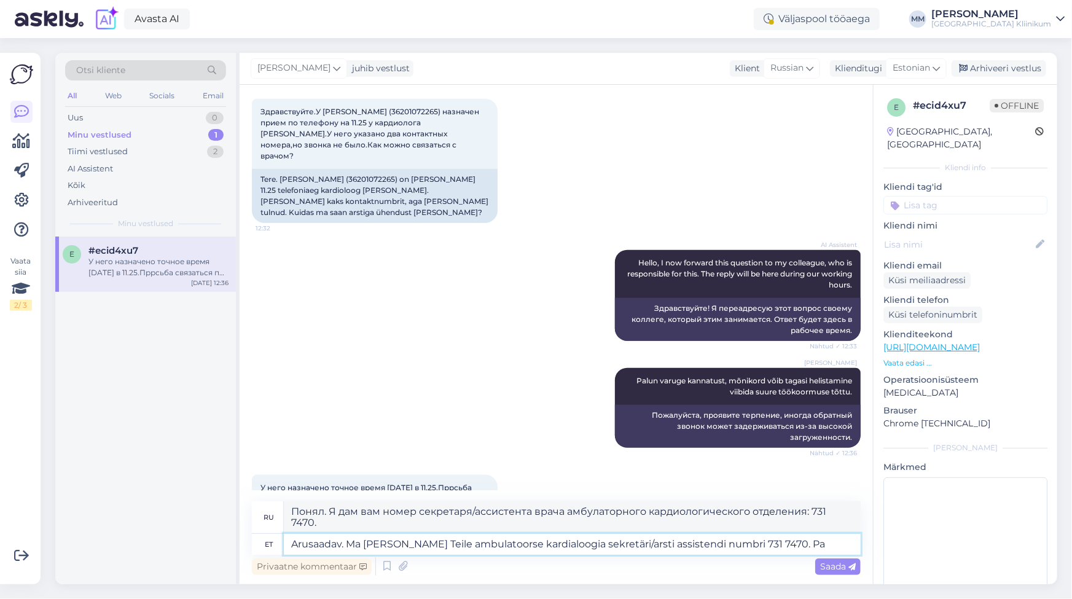
type textarea "Понял. Я дам вам номер секретаря/ассистента врача амбулаторного кардиологическо…"
type textarea "Arusaadav. Ma [PERSON_NAME] Teile ambulatoorse kardialoogia sekretäri/arsti ass…"
type textarea "Понял. Я дам вам номер секретаря/ассистента врача амбулаторного кардиологическо…"
type textarea "Arusaadav. Ma [PERSON_NAME] Teile ambulatoorse kardialoogia sekretäri/arsti ass…"
type textarea "Понял. Я дам вам номер секретаря/ассистента врача амбулаторного кардиологическо…"
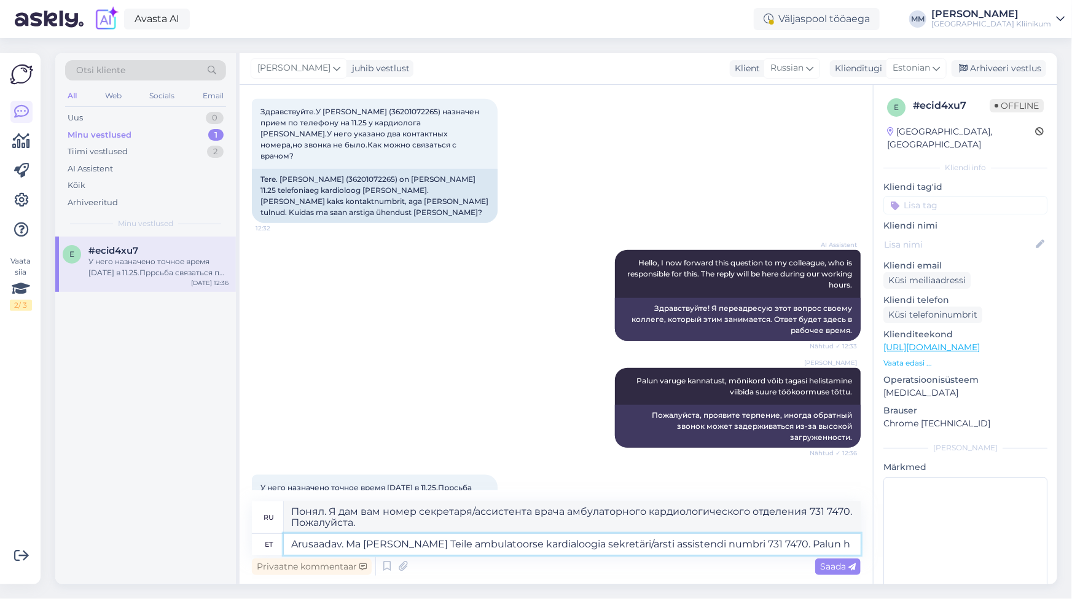
type textarea "Arusaadav. Ma [PERSON_NAME] Teile ambulatoorse kardialoogia sekretäri/arsti ass…"
type textarea "Понял. Я дам вам номер секретаря/ассистента врача амбулаторного отделения карди…"
type textarea "Arusaadav. Ma [PERSON_NAME] Teile ambulatoorse kardialoogia sekretäri/arsti ass…"
type textarea "Понял. Я дам вам номер секретаря/ассистента врача амбулаторного кардиологическо…"
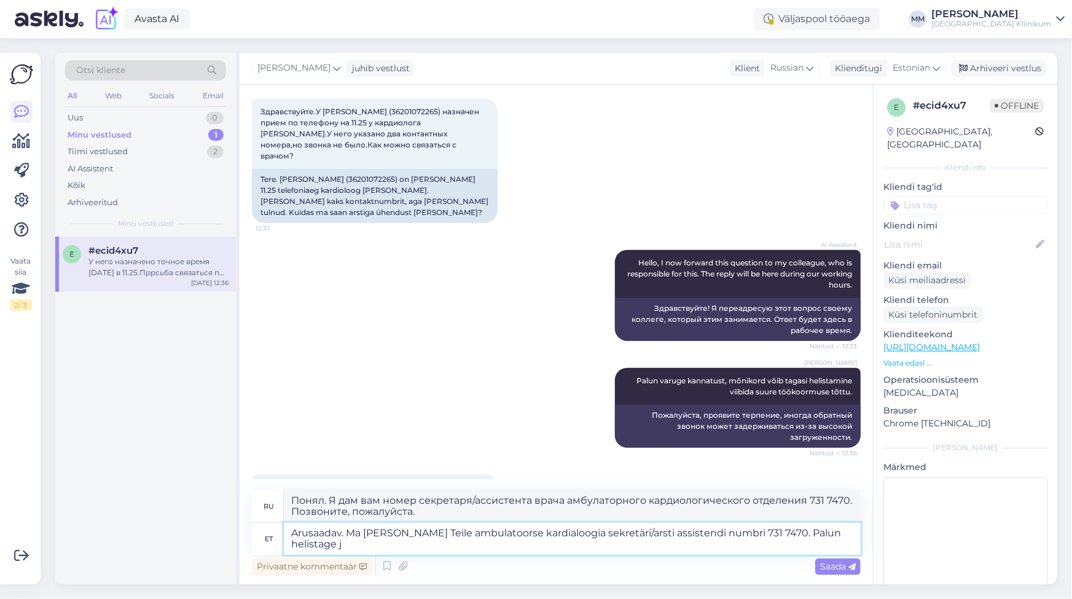
type textarea "Arusaadav. Ma [PERSON_NAME] Teile ambulatoorse kardialoogia sekretäri/arsti ass…"
type textarea "Понял. Я дам вам номер секретаря/ассистента врача амбулаторного кардиологическо…"
type textarea "Arusaadav. Ma [PERSON_NAME] Teile ambulatoorse kardialoogia sekretäri/arsti ass…"
type textarea "Понял. Я дам вам номер секретаря/ассистента врача амбулаторного кардиологическо…"
type textarea "Arusaadav. Ma [PERSON_NAME] Teile ambulatoorse kardialoogia sekretäri/arsti ass…"
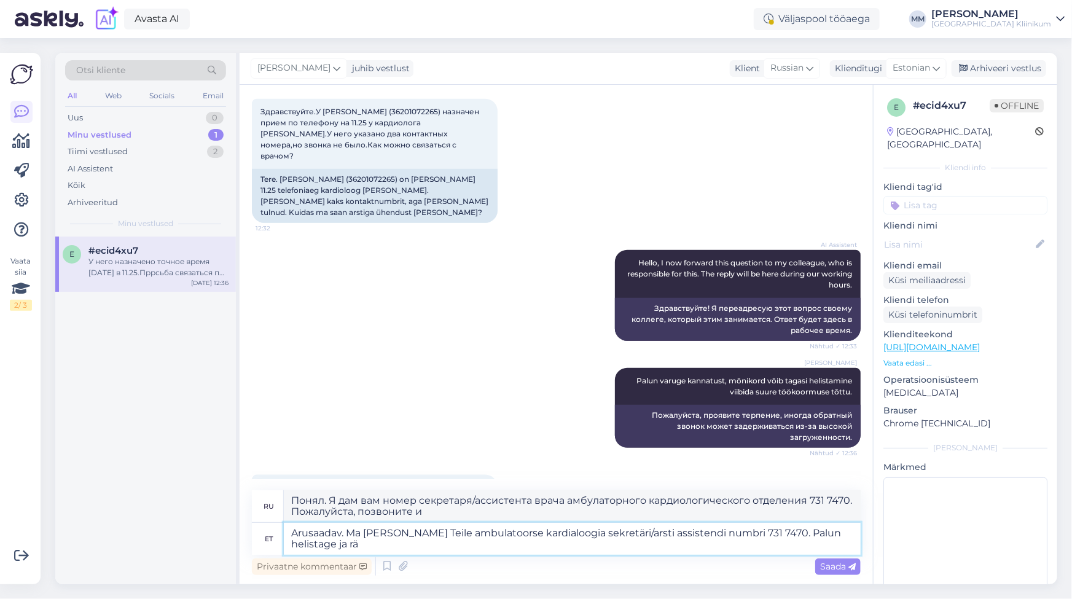
type textarea "Понял. Я дам вам номер секретаря/ассистента врача амбулаторного кардиологическо…"
type textarea "Arusaadav. Ma [PERSON_NAME] Teile ambulatoorse kardialoogia sekretäri/arsti ass…"
type textarea "Понял. Я дам вам номер секретаря/ассистента врача амбулаторного кардиологическо…"
type textarea "Arusaadav. Ma [PERSON_NAME] Teile ambulatoorse kardialoogia sekretäri/arsti ass…"
type textarea "Понял. Я дам вам номер секретаря/ассистента врача амбулаторного кардиологическо…"
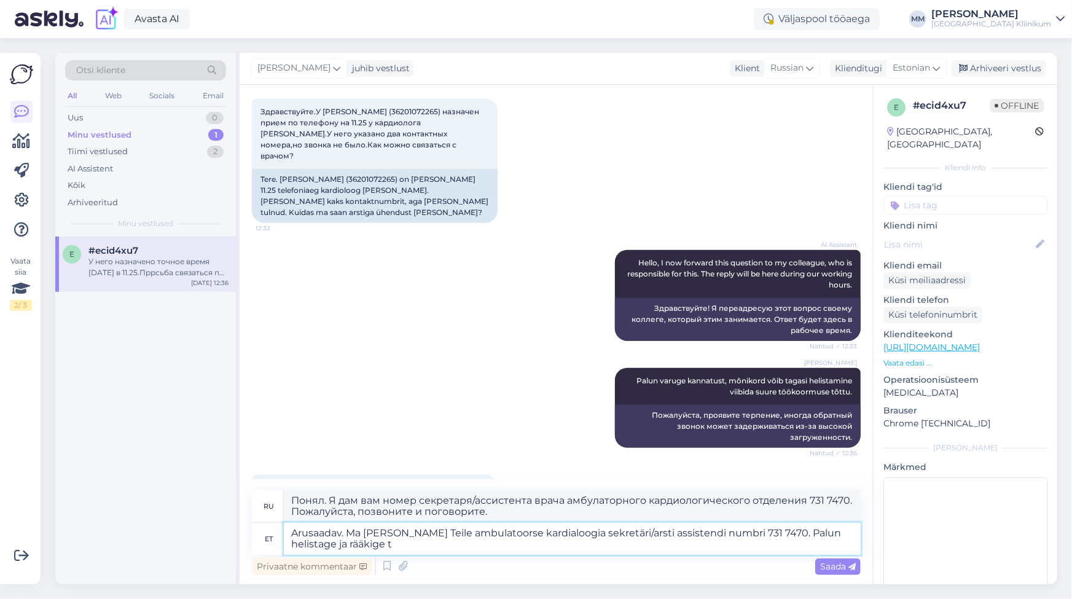
type textarea "Arusaadav. Ma [PERSON_NAME] Teile ambulatoorse kardialoogia sekretäri/arsti ass…"
type textarea "Понял. Я дам вам номер секретаря/ассистента врача амбулаторного кардиологическо…"
type textarea "Arusaadav. Ma [PERSON_NAME] Teile ambulatoorse kardialoogia sekretäri/arsti ass…"
type textarea "Понял. Я дам вам номер секретаря/ассистента врача амбулаторного кардиологическо…"
type textarea "Arusaadav. Ma [PERSON_NAME] Teile ambulatoorse kardialoogia sekretäri/arsti ass…"
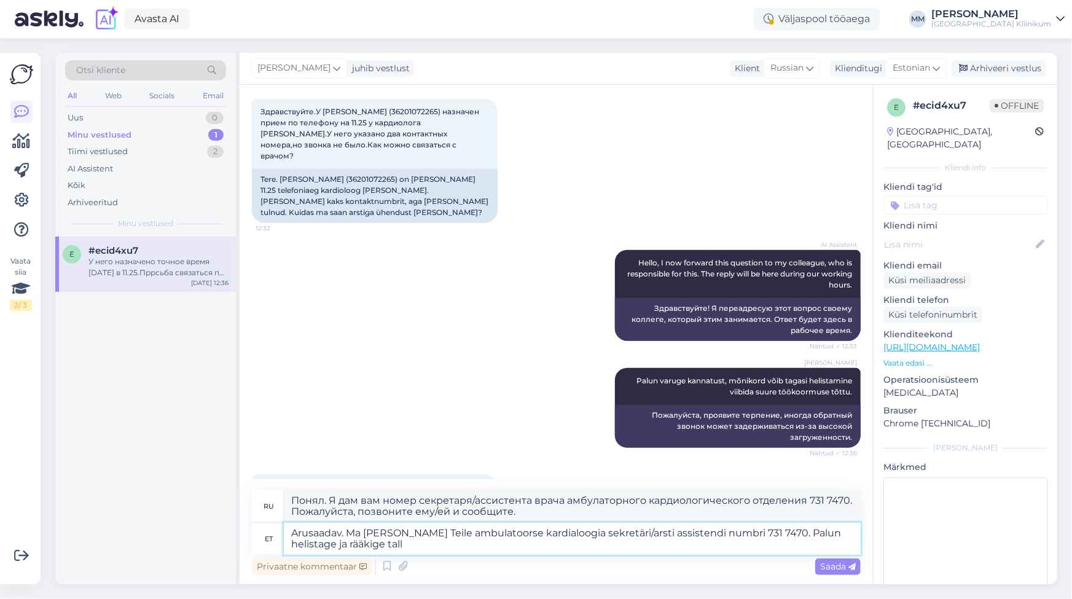
type textarea "Понял. Я дам вам номер секретаря/ассистента врача амбулаторного кардиологическо…"
type textarea "Arusaadav. Ma [PERSON_NAME] Teile ambulatoorse kardialoogia sekretäri/arsti ass…"
type textarea "Понял. Я дам вам номер секретаря/ассистента врача амбулаторного кардиологическо…"
type textarea "Arusaadav. Ma [PERSON_NAME] Teile ambulatoorse kardialoogia sekretäri/arsti ass…"
type textarea "Понял. Я дам вам номер секретаря/ассистента врача амбулаторного отделения карди…"
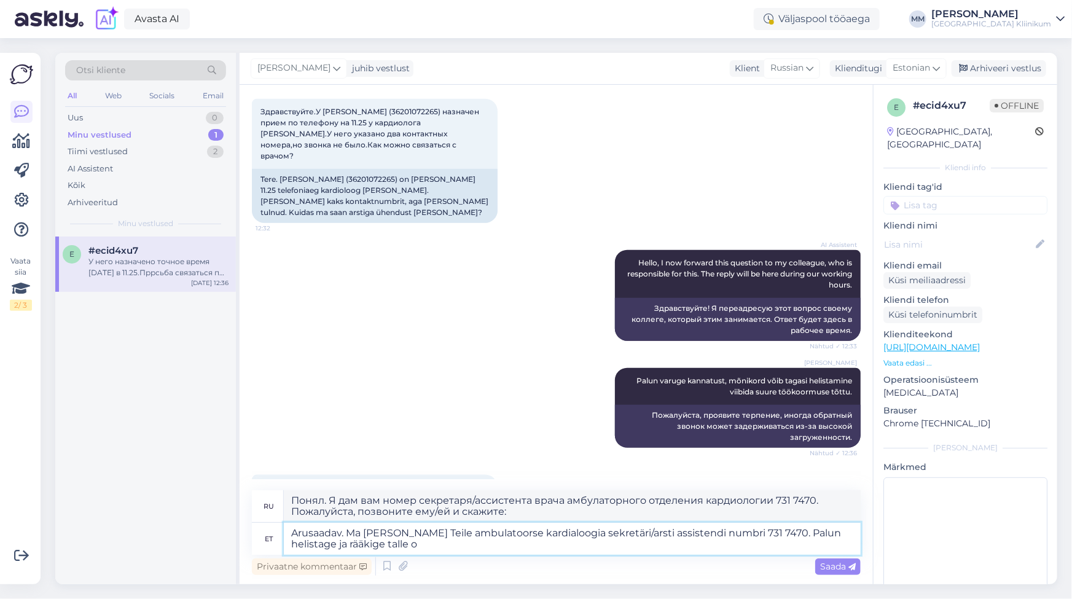
type textarea "Arusaadav. Ma [PERSON_NAME] Teile ambulatoorse kardialoogia sekretäri/arsti ass…"
type textarea "Понял. Я дам вам номер секретаря/ассистента врача амбулаторного кардиологическо…"
type textarea "Arusaadav. Ma [PERSON_NAME] Teile ambulatoorse kardialoogia sekretäri/arsti ass…"
type textarea "Понял. Я дам вам номер секретаря/ассистента врача амбулаторного отделения карди…"
type textarea "Arusaadav. Ma [PERSON_NAME] Teile ambulatoorse kardialoogia sekretäri/arsti ass…"
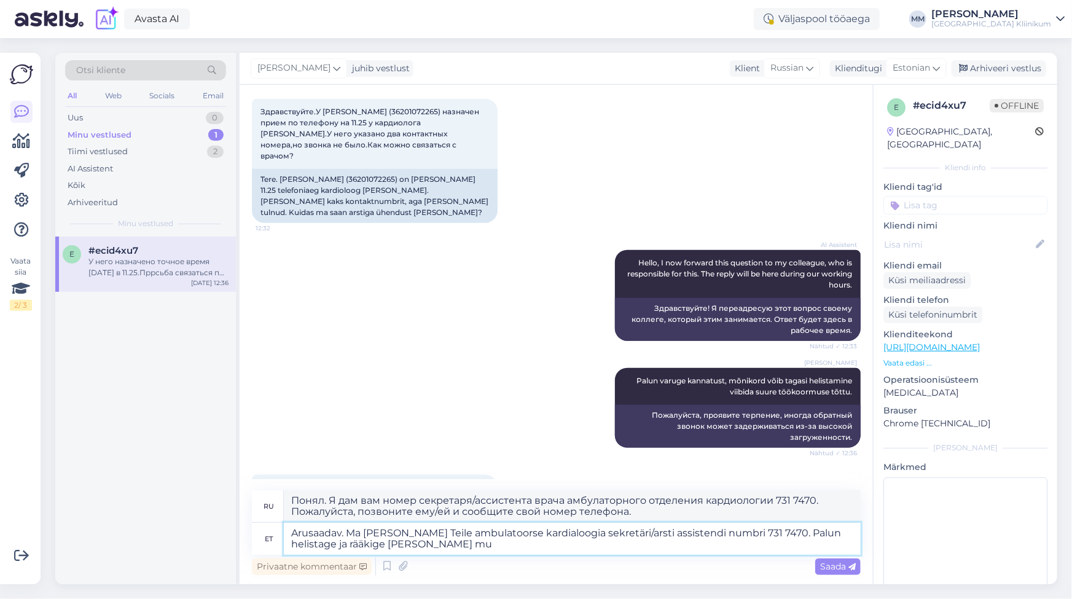
type textarea "Понял. Я дам вам номер секретаря/ассистента врача амбулаторного отделения карди…"
type textarea "Arusaadav. Ma [PERSON_NAME] Teile ambulatoorse kardialoogia sekretäri/arsti ass…"
type textarea "Понял. Я дам вам номер секретаря/ассистента врача амбулаторного кардиологическо…"
type textarea "Arusaadav. Ma [PERSON_NAME] Teile ambulatoorse kardialoogia sekretäri/arsti ass…"
type textarea "Понял. Я дам вам номер секретаря/ассистента врача амбулаторного кардиологическо…"
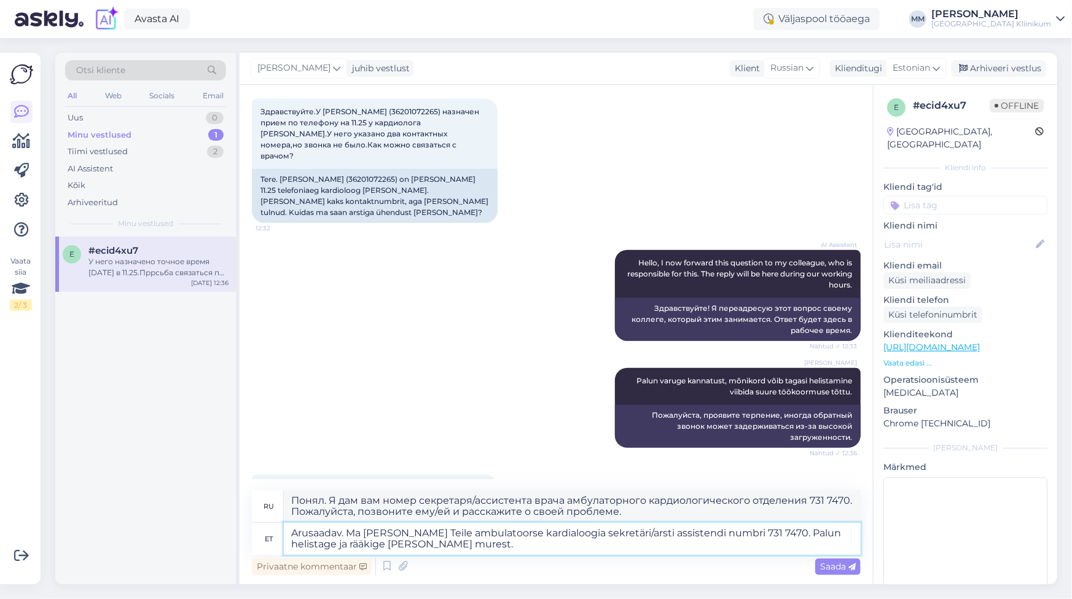
click at [351, 532] on textarea "Arusaadav. Ma [PERSON_NAME] Teile ambulatoorse kardialoogia sekretäri/arsti ass…" at bounding box center [572, 539] width 577 height 32
type textarea "Arusaadav. KahMa [PERSON_NAME] Teile ambulatoorse kardialoogia sekretäri/arsti …"
type textarea "Понял. Я также дам вам номер секретаря/ассистента врача амбулаторного кардиолог…"
type textarea "Arusaadav. KahjuMa [PERSON_NAME] Teile ambulatoorse kardialoogia sekretäri/arst…"
type textarea "Понял. [PERSON_NAME] даст вам номер секретаря/ассистента врача амбулаторного ка…"
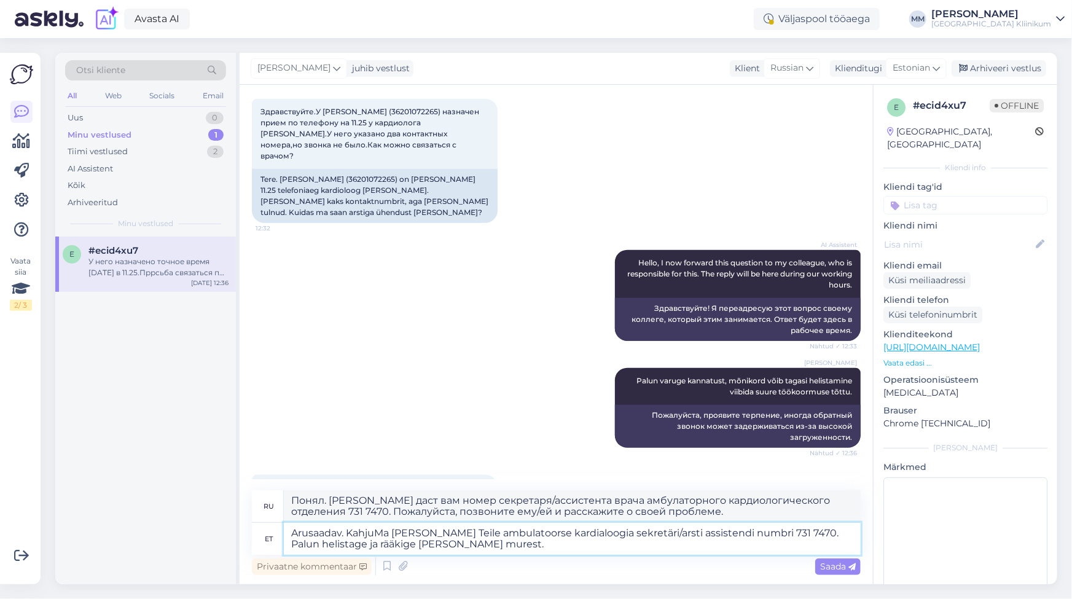
type textarea "Arusaadav. KahjukMa [PERSON_NAME] Teile ambulatoorse kardialoogia sekretäri/ars…"
type textarea "Понял. Извините. Я дам вам номер секретаря/ассистента врача амбулаторного карди…"
type textarea "Arusaadav. Kahjuks Ma [PERSON_NAME] Teile ambulatoorse kardialoogia sekretäri/a…"
type textarea "Понял. К сожалению, я дам вам номер секретаря/ассистента врача амбулаторного ка…"
type textarea "Arusaadav. Kahjuks meie [PERSON_NAME] Teile ambulatoorse kardialoogia sekretäri…"
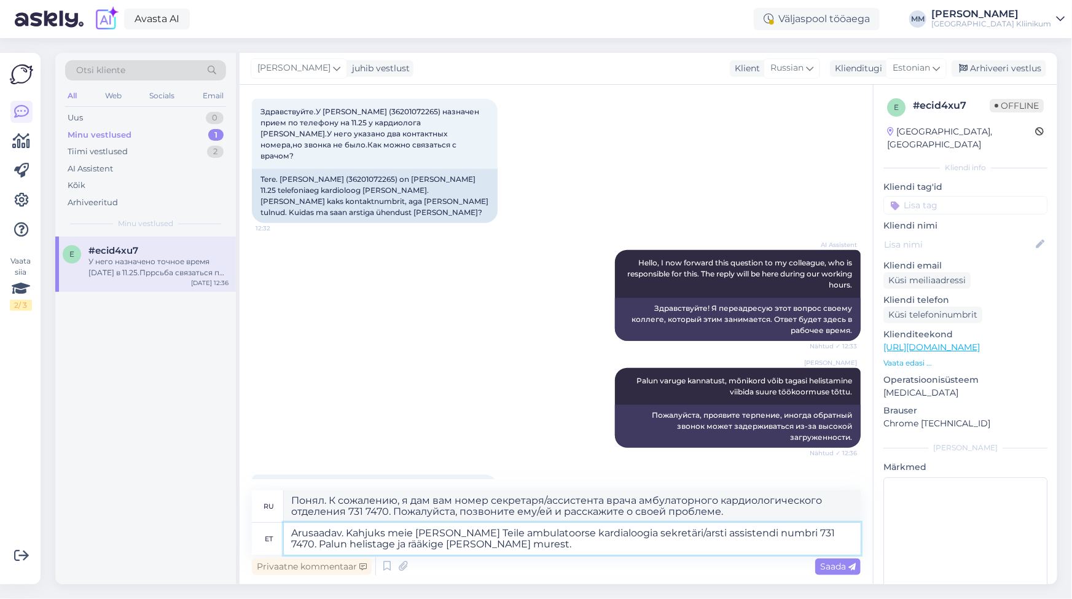
type textarea "Понял. К сожалению, наша мама даст вам номер секретаря/ассистента врача амбулат…"
type textarea "Arusaadav. Kahjuks meie ei Ma [PERSON_NAME] Teile ambulatoorse kardialoogia sek…"
type textarea "Понял. К сожалению, нет. Я дам вам номер секретаря/ассистента врача амбулаторно…"
type textarea "Arusaadav. Kahjuks meie Ma [PERSON_NAME] Teile ambulatoorse kardialoogia sekret…"
type textarea "Понял. К сожалению, наша мама даст вам номер секретаря/ассистента врача амбулат…"
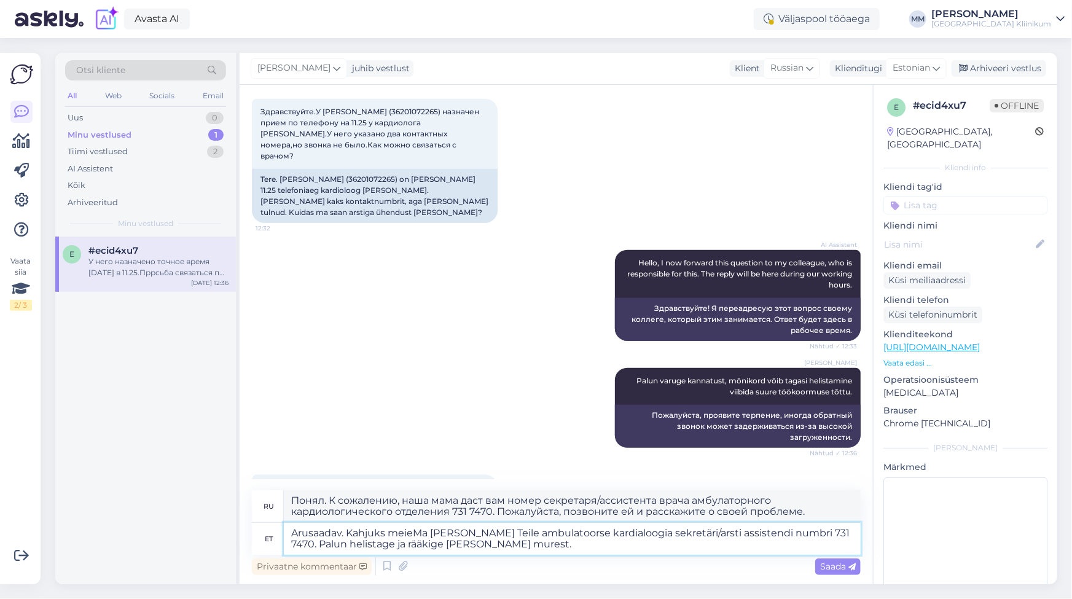
type textarea "Arusaadav. Kahjuks [PERSON_NAME] [PERSON_NAME] Teile ambulatoorse kardialoogia …"
type textarea "Понял. К сожалению, я дам вам номер секретаря/ассистента врача амбулаторного ка…"
type textarea "Arusaadav. KahjMa [PERSON_NAME] Teile ambulatoorse kardialoogia sekretäri/arsti…"
type textarea "Понял. Извините. Я дам вам номер секретаря/ассистента врача амбулаторного карди…"
type textarea "Arusaadav. KahMa [PERSON_NAME] Teile ambulatoorse kardialoogia sekretäri/arsti …"
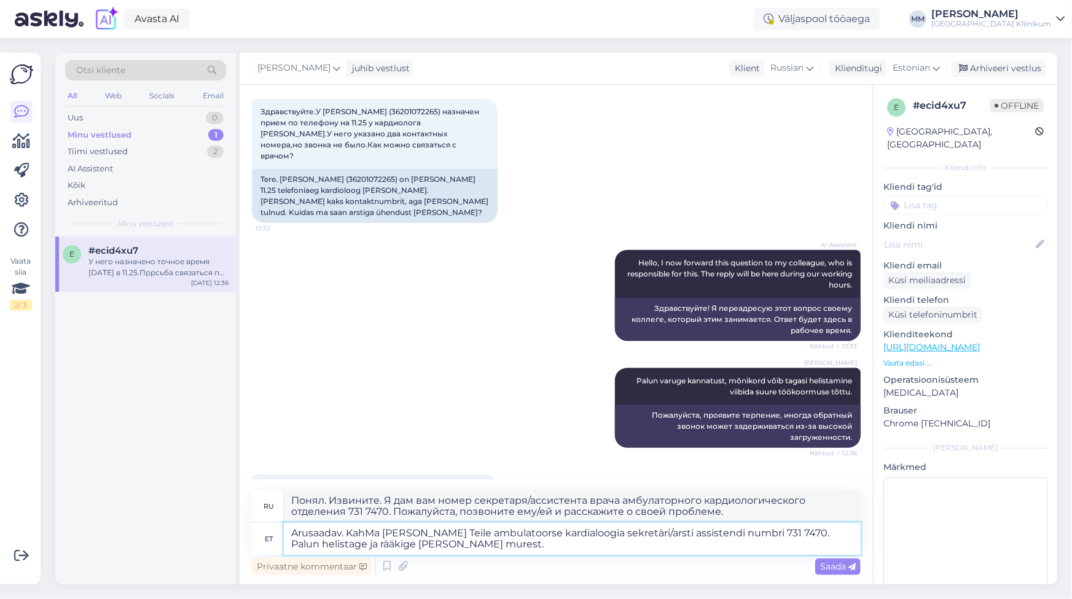
type textarea "Понял. Извините, я дам вам номер секретаря/ассистента врача амбулаторного карди…"
type textarea "Arusaadav. KMa [PERSON_NAME] Teile ambulatoorse kardialoogia sekretäri/arsti as…"
type textarea "Понял. Я также дам вам номер секретаря/ассистента врача амбулаторного кардиолог…"
type textarea "Arusaadav. Ma [PERSON_NAME] Teile ambulatoorse kardialoogia sekretäri/arsti ass…"
type textarea "Понял. Я дам вам номер секретаря/ассистента врача амбулаторного кардиологическо…"
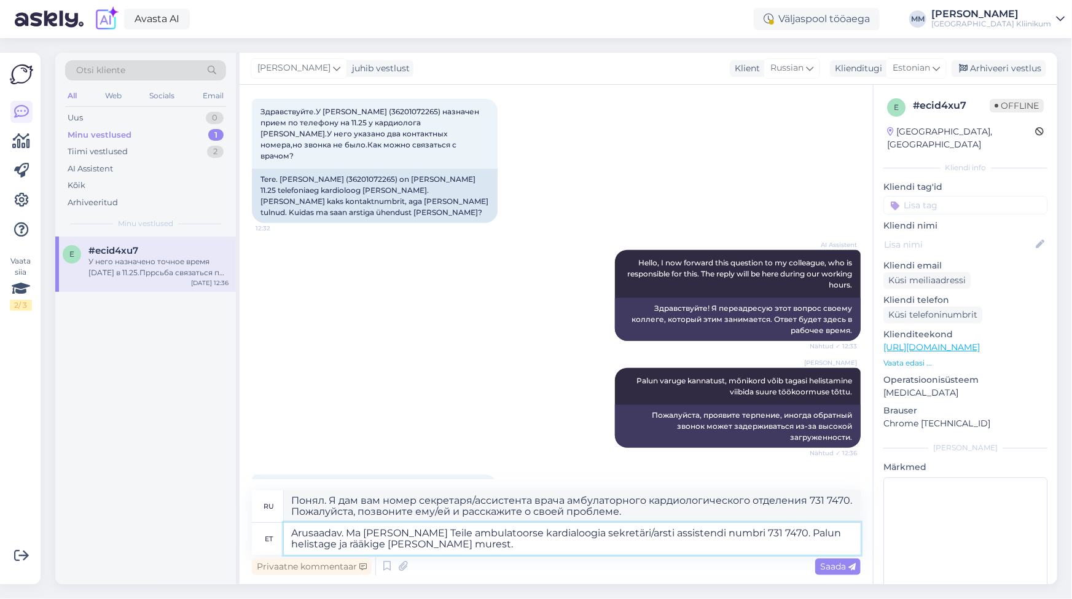
type textarea "[DOMAIN_NAME][PERSON_NAME] Teile ambulatoorse kardialoogia sekretäri/arsti assi…"
type textarea "[DOMAIN_NAME] Я дам вам номер секретаря/ассистента врача амбулаторного кардиоло…"
type textarea "Arusaadav. Ma [PERSON_NAME] Teile ambulatoorse kardialoogia sekretäri/arsti ass…"
type textarea "Понял. Я дам вам номер секретаря/ассистента врача амбулаторного кардиологическо…"
type textarea "Arusaadav. Ma [PERSON_NAME] Teile ambulatoorse kardialoogia sekretäri/arsti ass…"
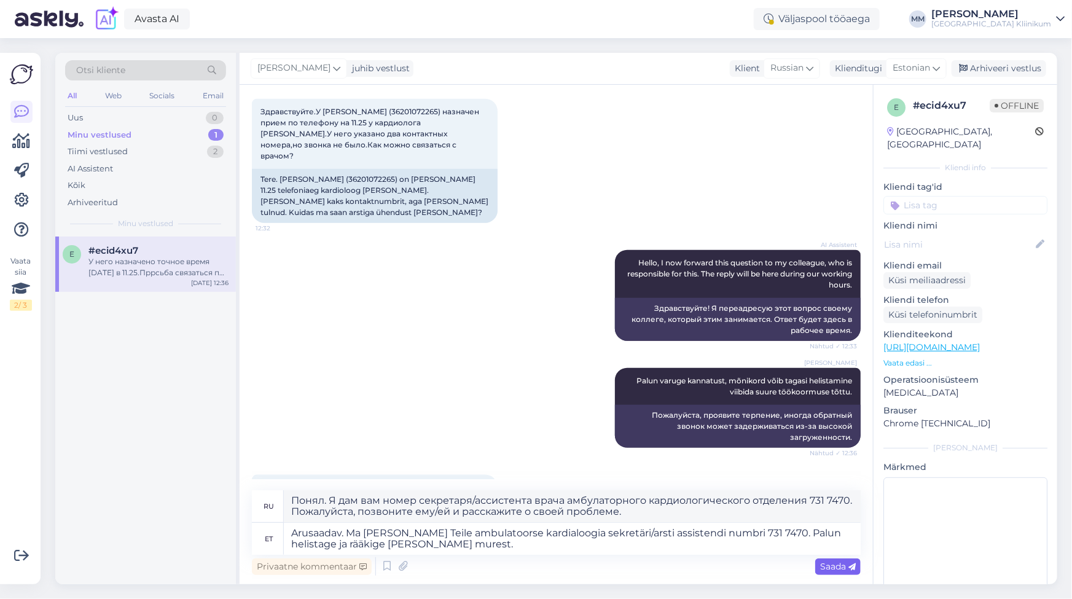
click at [832, 570] on span "Saada" at bounding box center [838, 566] width 36 height 11
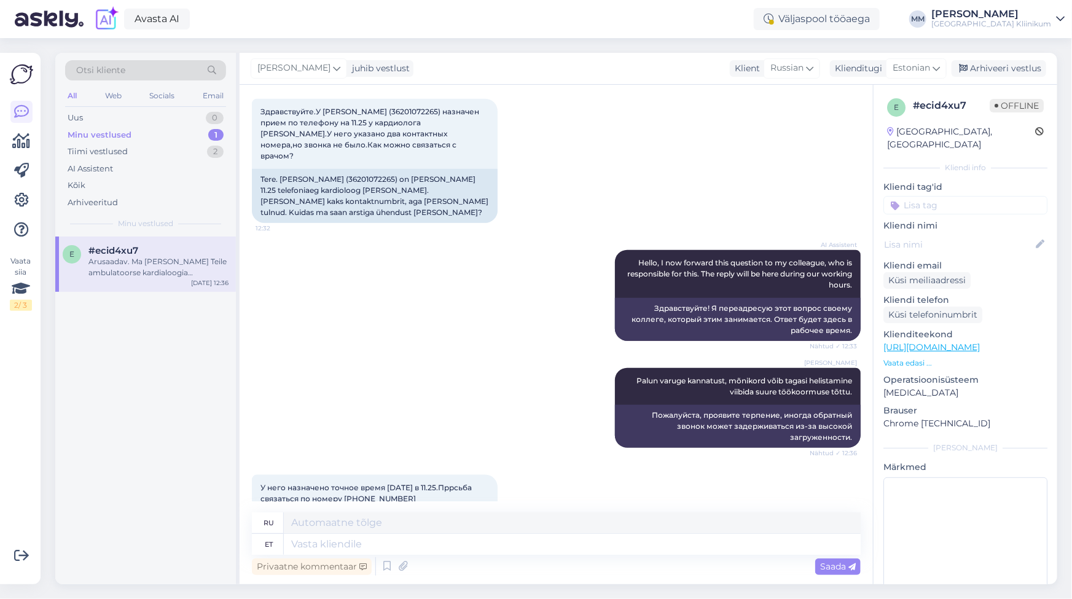
scroll to position [693, 0]
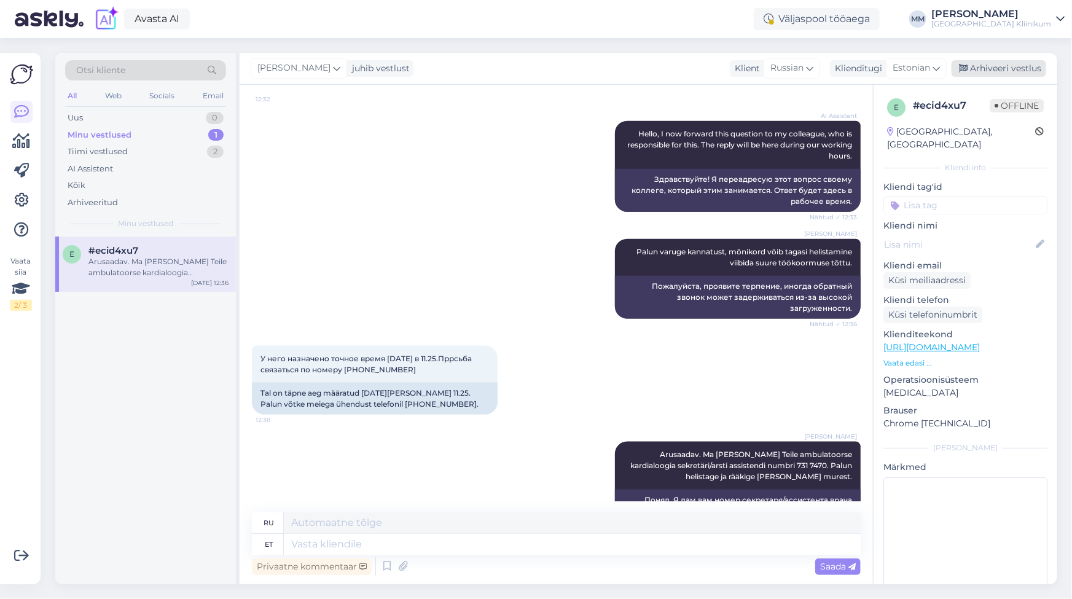
click at [1015, 68] on div "Arhiveeri vestlus" at bounding box center [998, 68] width 95 height 17
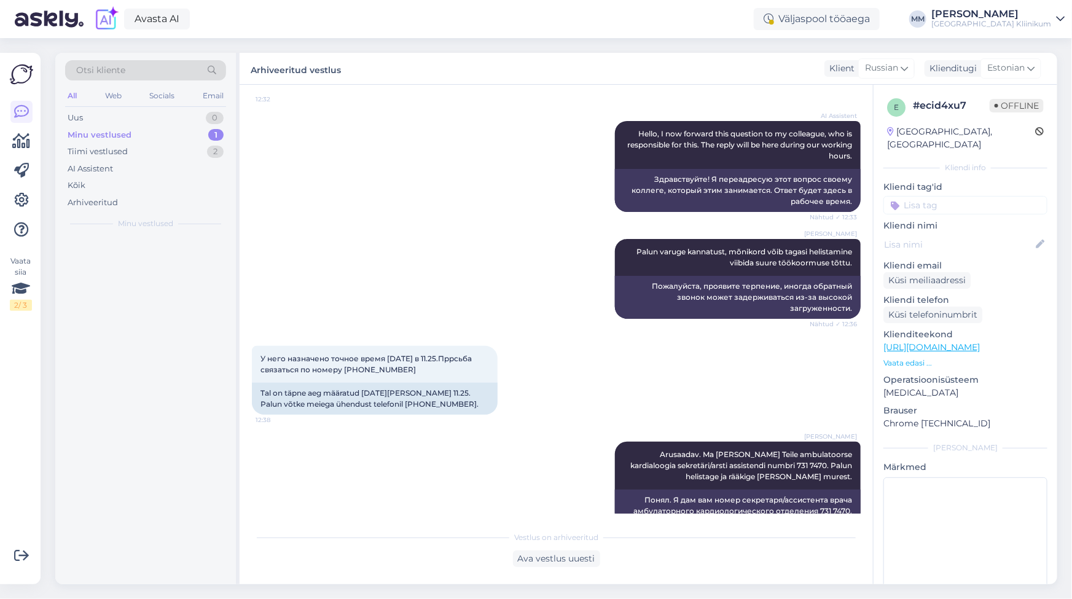
scroll to position [681, 0]
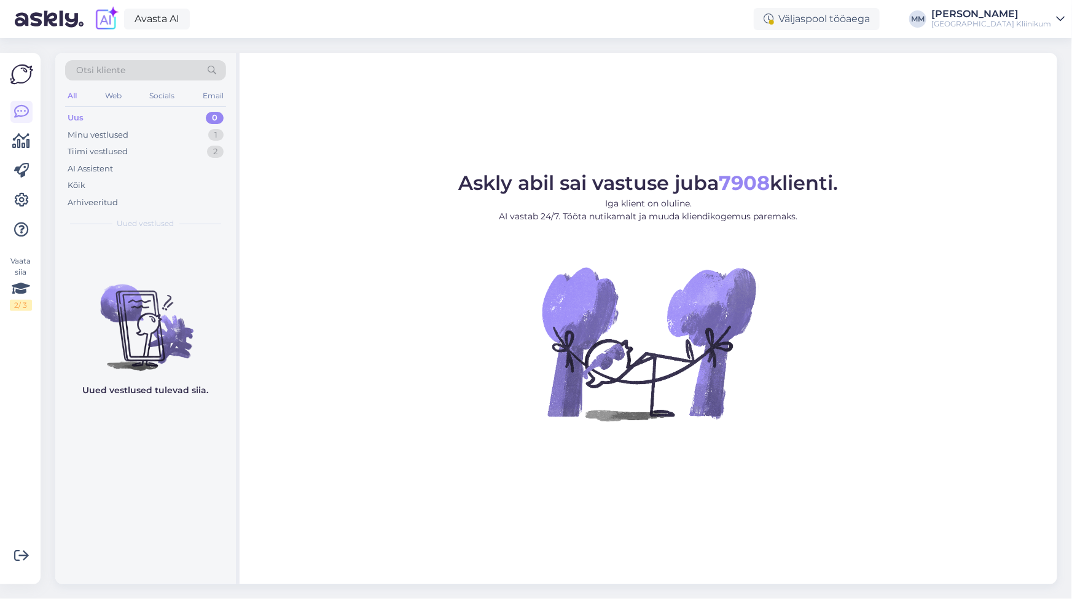
click at [86, 70] on span "Otsi kliente" at bounding box center [100, 70] width 49 height 13
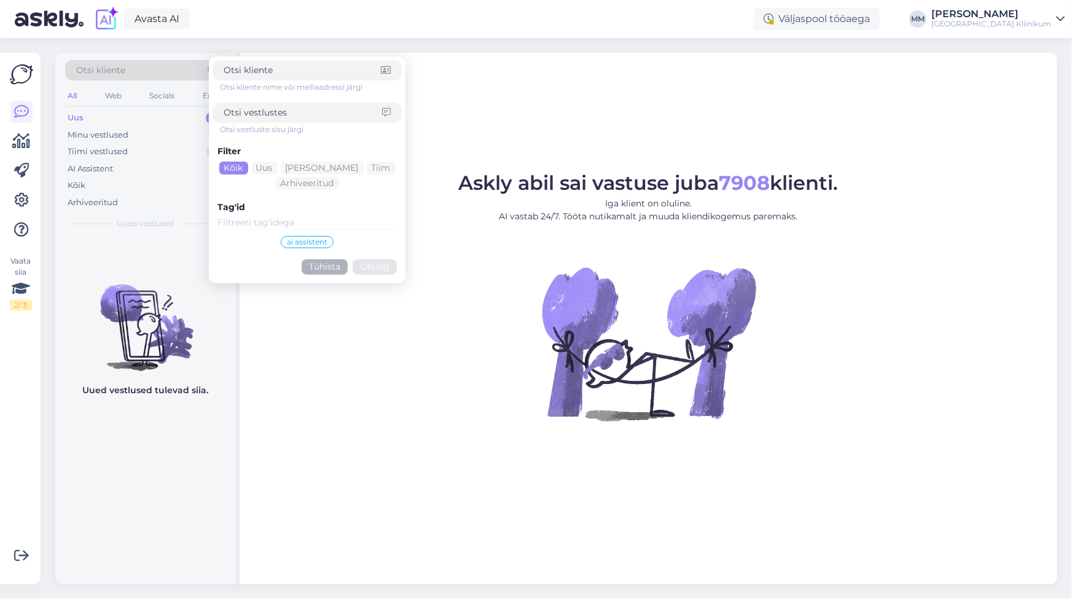
click at [241, 119] on input at bounding box center [303, 112] width 158 height 13
type input "arst lubas helistada"
click at [362, 268] on button "Otsing" at bounding box center [374, 266] width 44 height 15
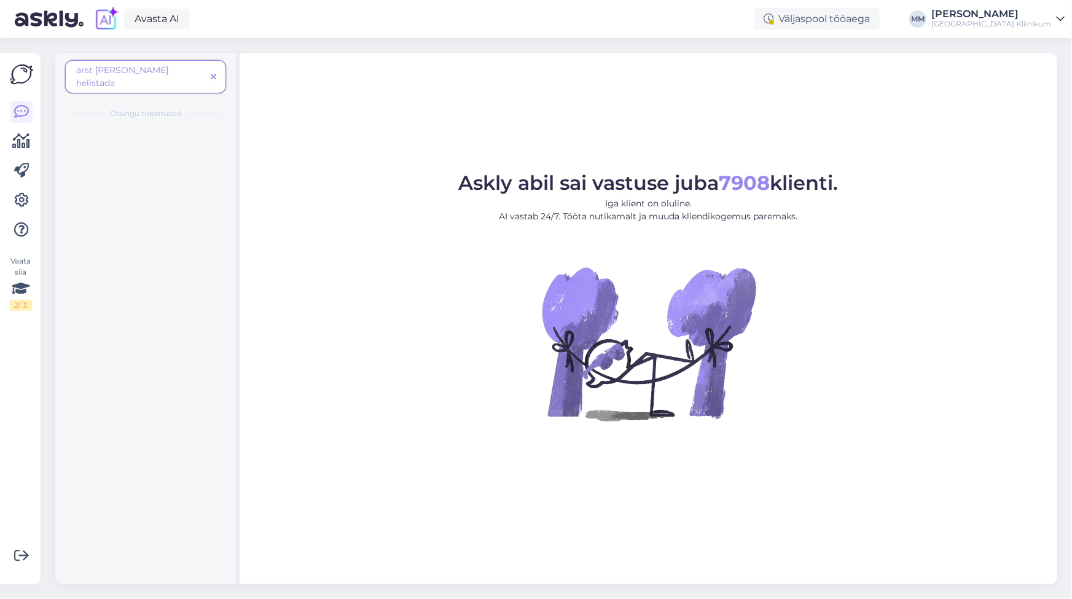
click at [212, 73] on icon at bounding box center [214, 77] width 6 height 9
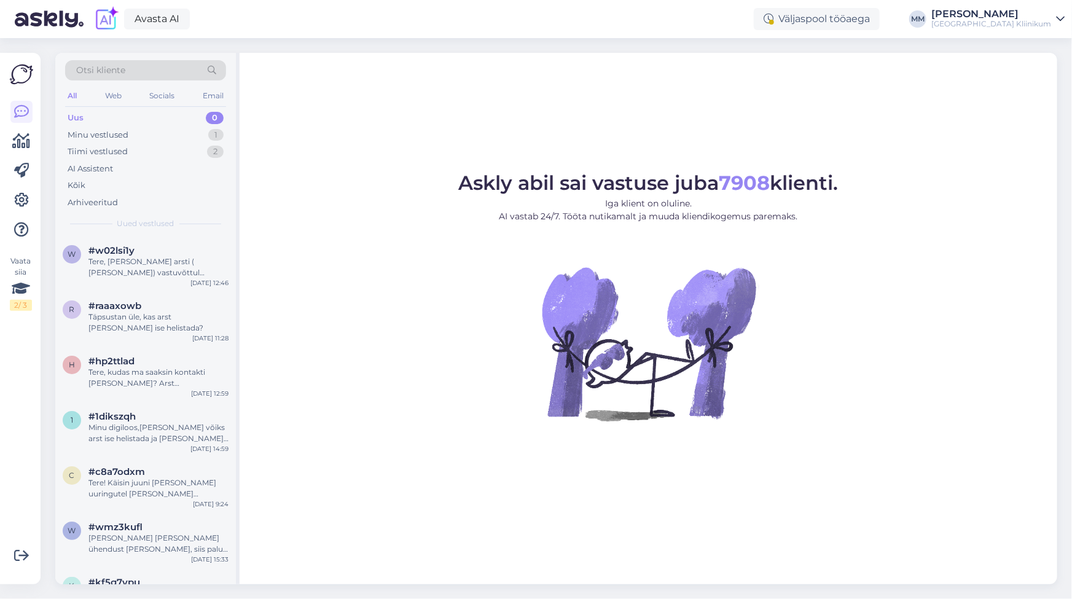
click at [95, 66] on span "Otsi kliente" at bounding box center [100, 70] width 49 height 13
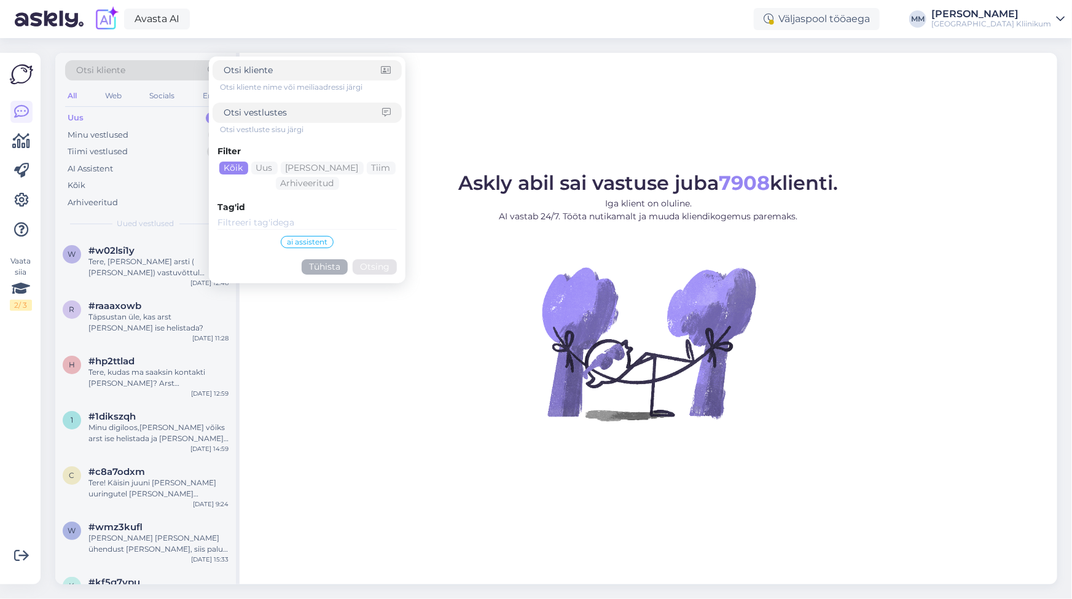
click at [246, 113] on input at bounding box center [303, 112] width 158 height 13
type input "a"
type input "lubas helistada"
click button "Otsing" at bounding box center [374, 266] width 44 height 15
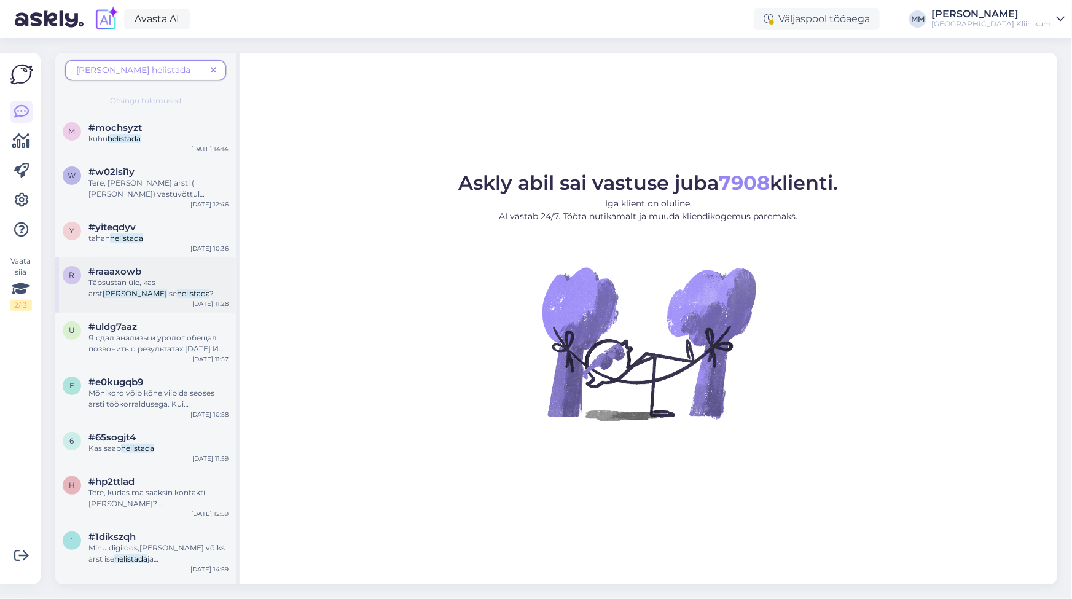
click at [143, 287] on div "Täpsustan üle, kas arst lubas ise helistada ?" at bounding box center [158, 288] width 140 height 22
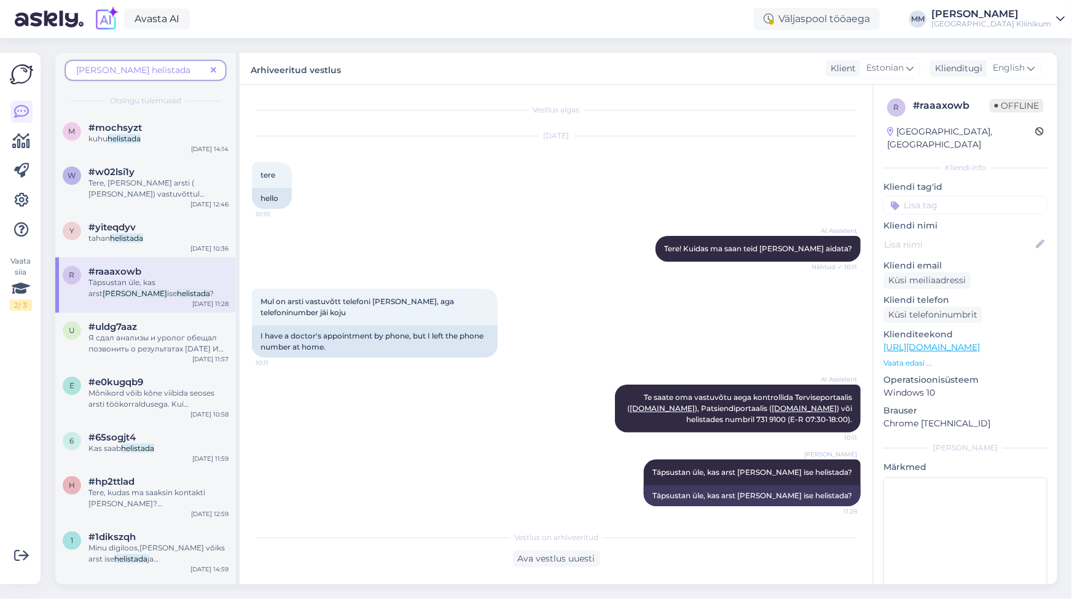
scroll to position [6, 0]
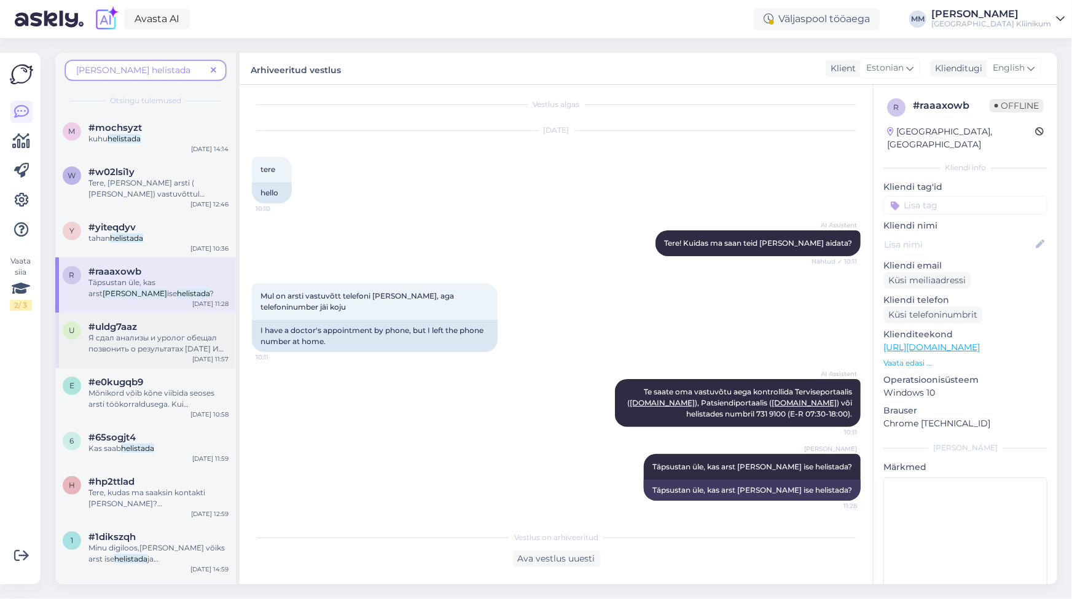
click at [117, 358] on div "u #uldg7aaz Я сдал анализы и уролог обещал позвонить о результатах 2025 01 06 И…" at bounding box center [145, 340] width 181 height 55
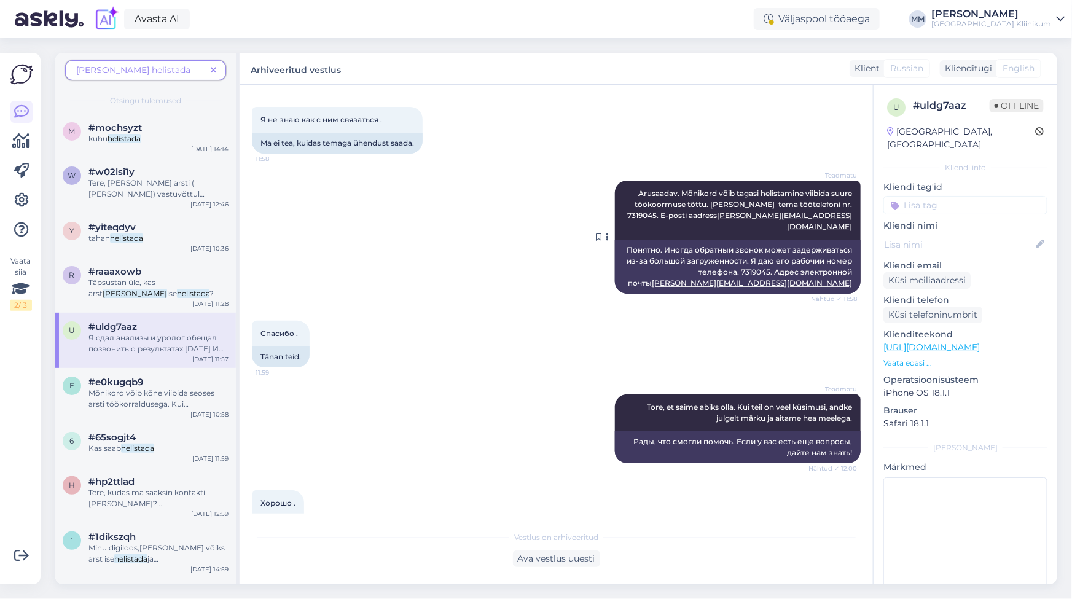
scroll to position [405, 0]
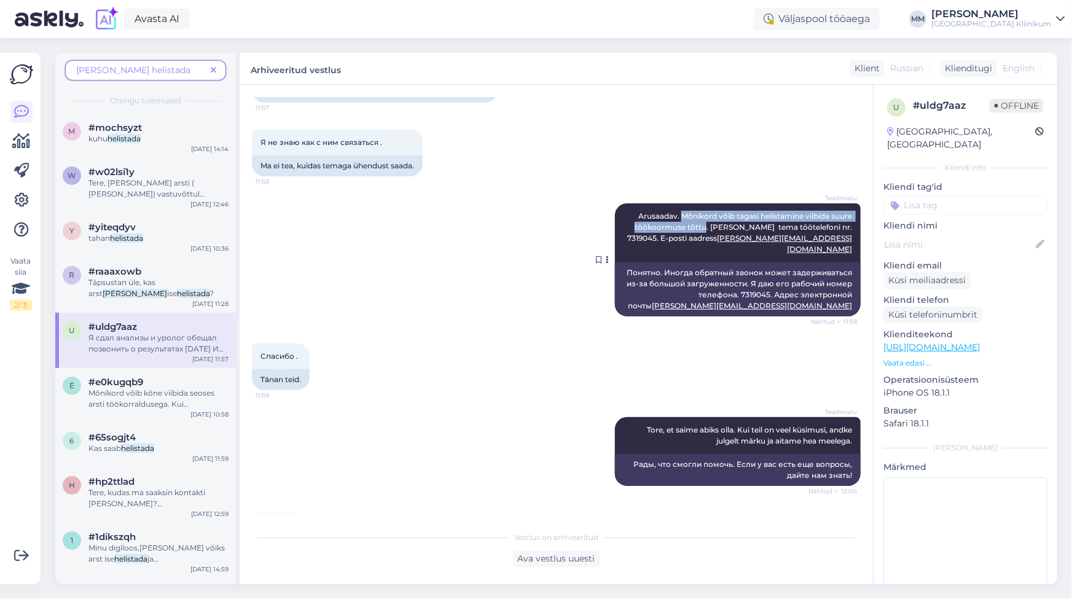
drag, startPoint x: 669, startPoint y: 216, endPoint x: 694, endPoint y: 227, distance: 26.7
click at [694, 227] on span "Arusaadav. Mõnikord võib tagasi helistamine viibida suure töökoormuse tõttu. An…" at bounding box center [740, 232] width 227 height 42
copy span "Mõnikord võib tagasi helistamine viibida suure töökoormuse tõttu"
click at [522, 403] on div "Teadmatu Tore, et saime abiks olla. Kui teil on veel küsimusi, andke julgelt mä…" at bounding box center [556, 451] width 609 height 96
